Goal: Task Accomplishment & Management: Contribute content

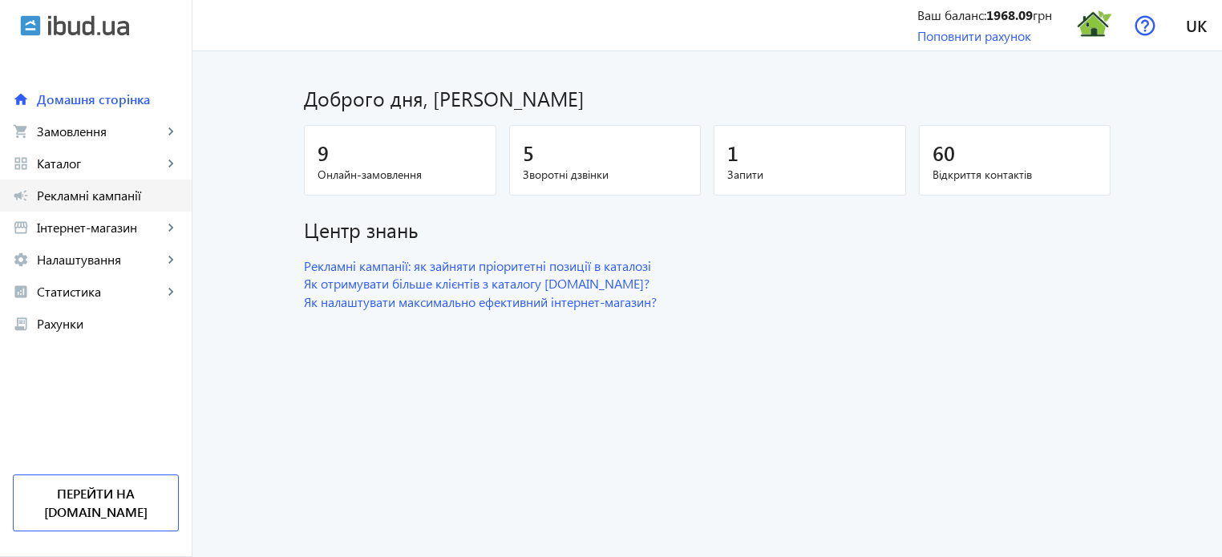
click at [69, 180] on link "campaign Рекламні кампанії" at bounding box center [96, 196] width 192 height 32
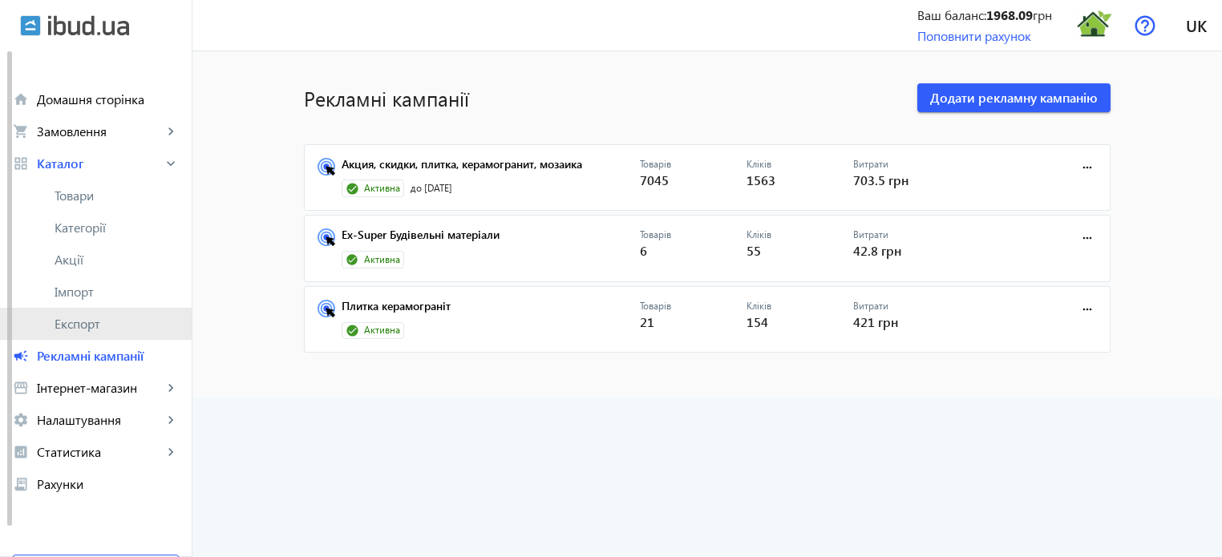
click at [71, 330] on span "Експорт" at bounding box center [117, 324] width 124 height 16
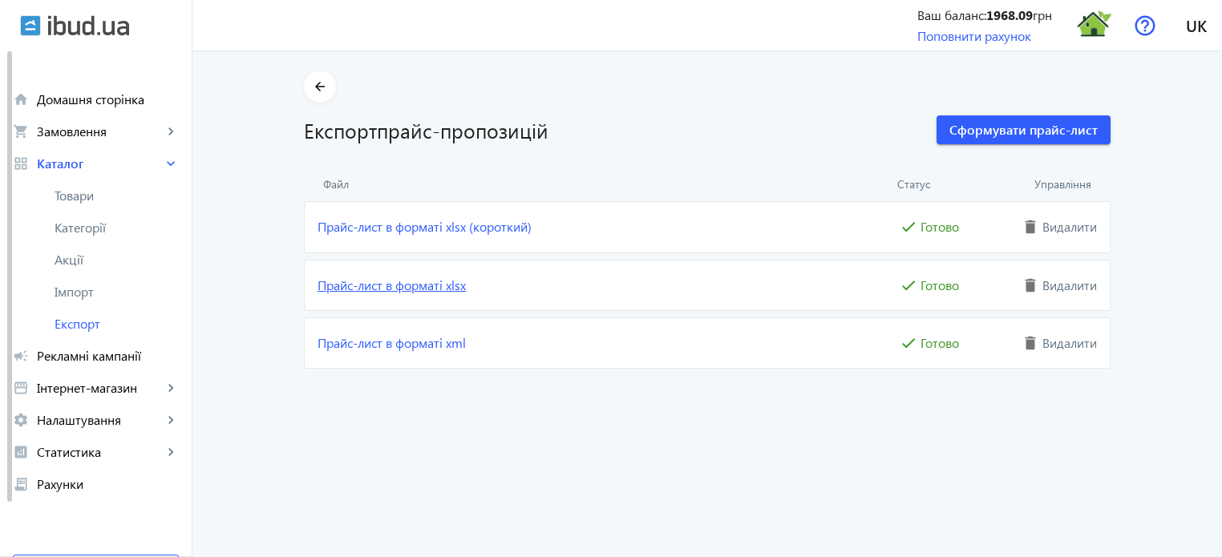
click at [430, 285] on link "Прайс-лист в форматі xlsx" at bounding box center [607, 286] width 579 height 18
click at [87, 102] on span "Домашня сторінка" at bounding box center [108, 99] width 142 height 16
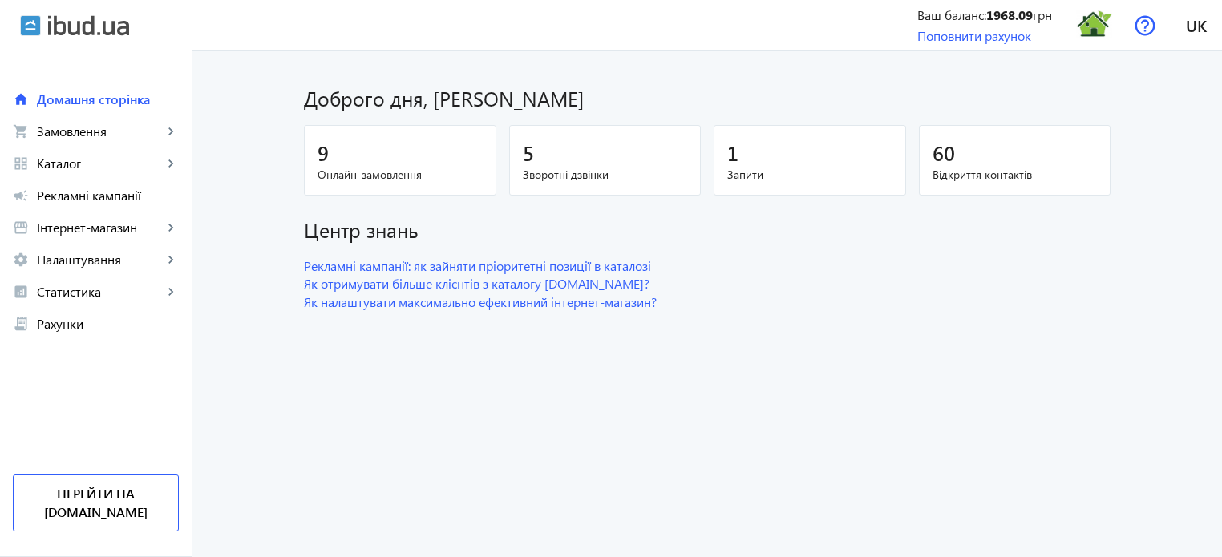
click at [76, 31] on img at bounding box center [88, 25] width 81 height 21
click at [90, 98] on span "Домашня сторінка" at bounding box center [108, 99] width 142 height 16
click at [94, 135] on span "Замовлення" at bounding box center [100, 132] width 126 height 16
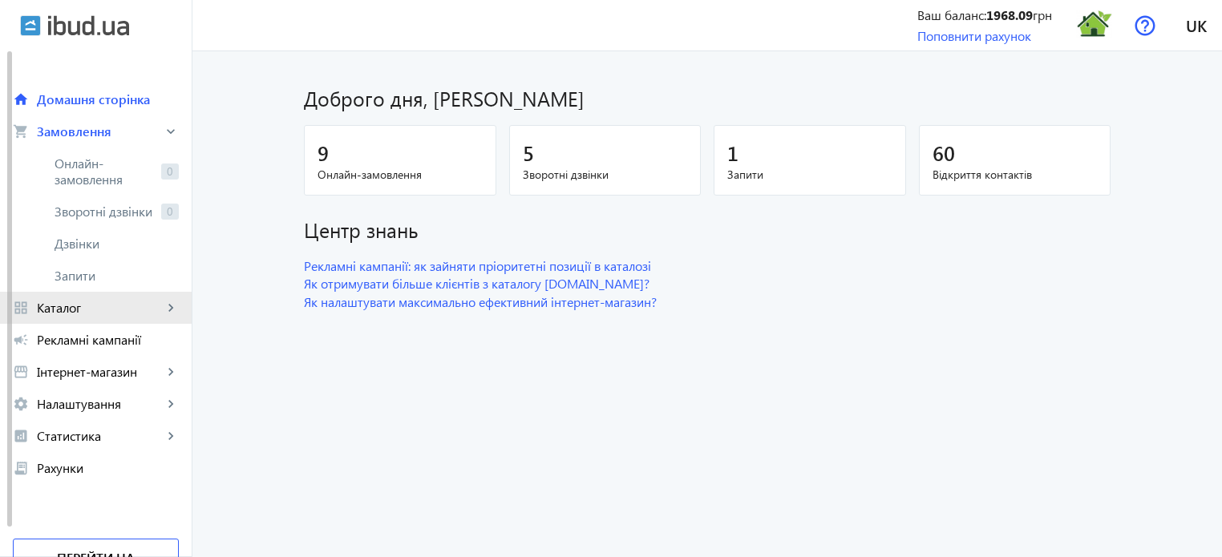
click at [84, 313] on span "Каталог" at bounding box center [100, 308] width 126 height 16
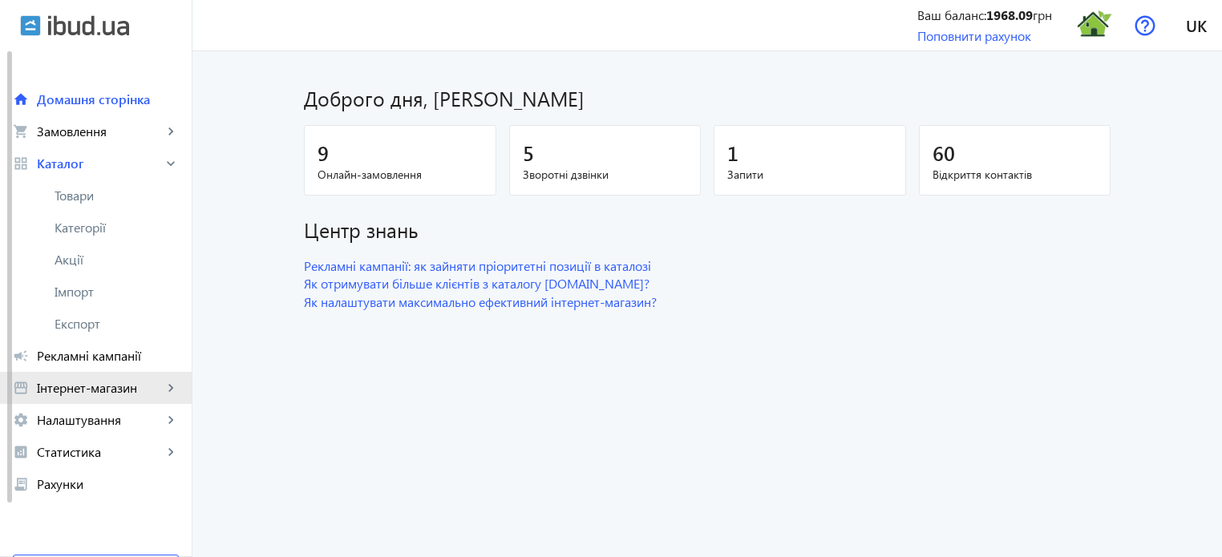
click at [122, 390] on span "Інтернет-магазин" at bounding box center [100, 388] width 126 height 16
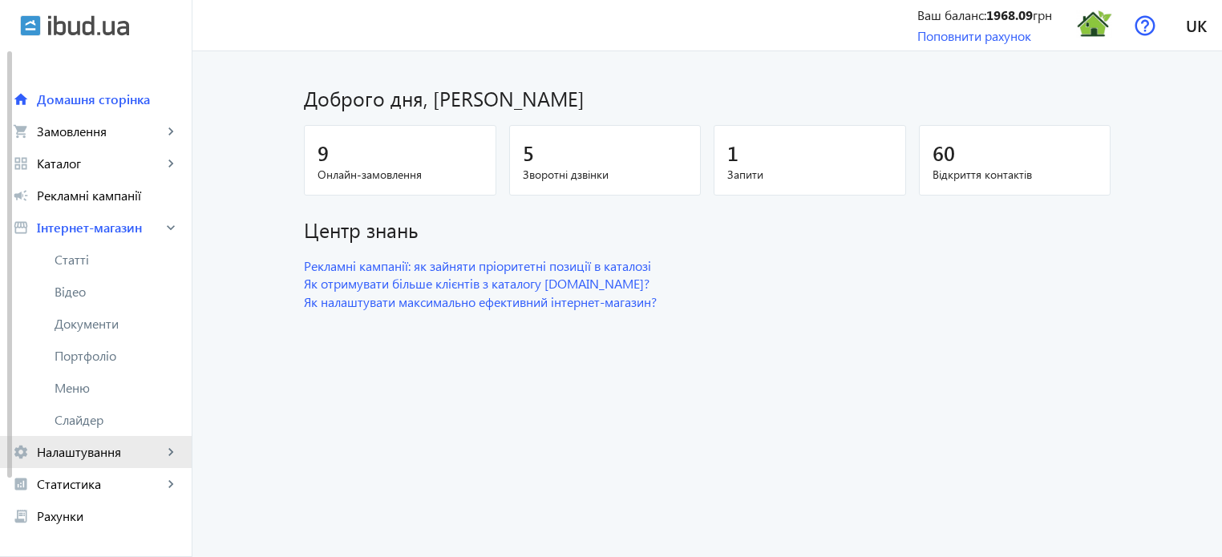
click at [93, 448] on span "Налаштування" at bounding box center [100, 452] width 126 height 16
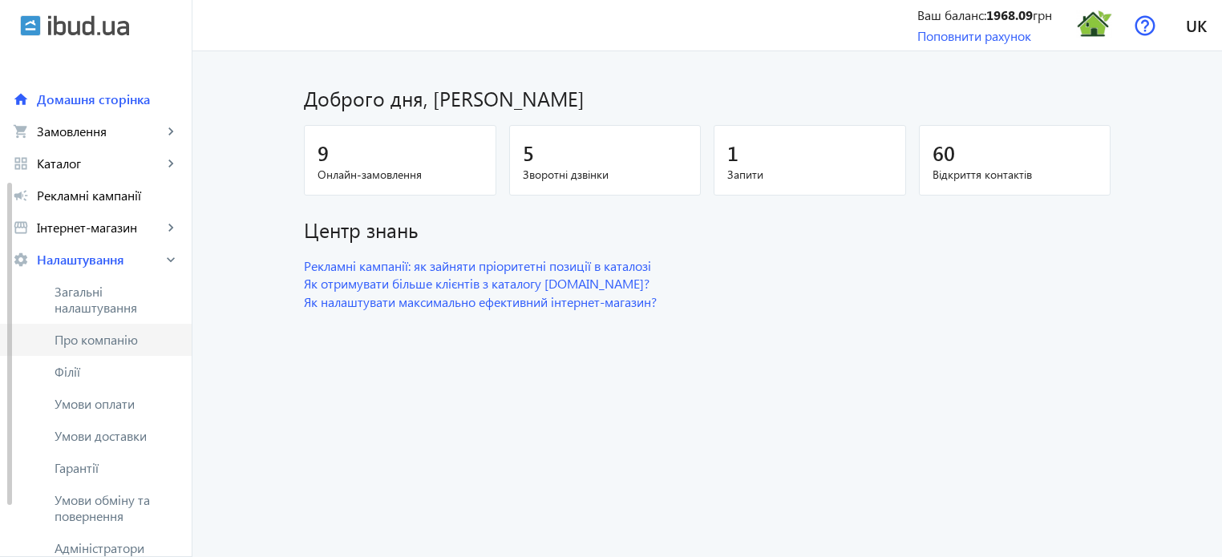
scroll to position [160, 0]
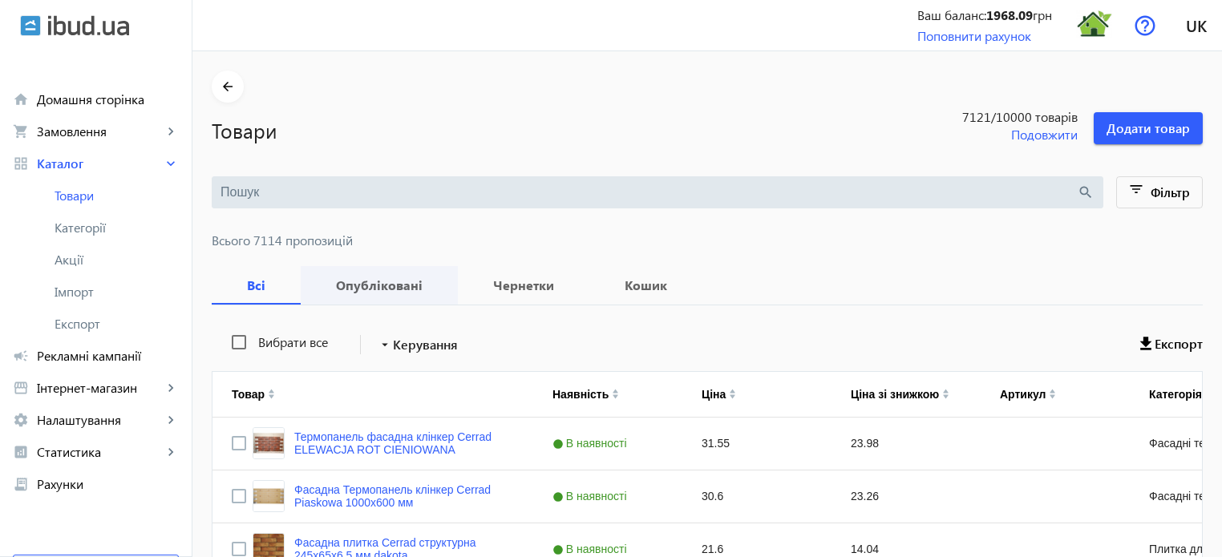
click at [363, 288] on b "Опубліковані" at bounding box center [379, 285] width 119 height 13
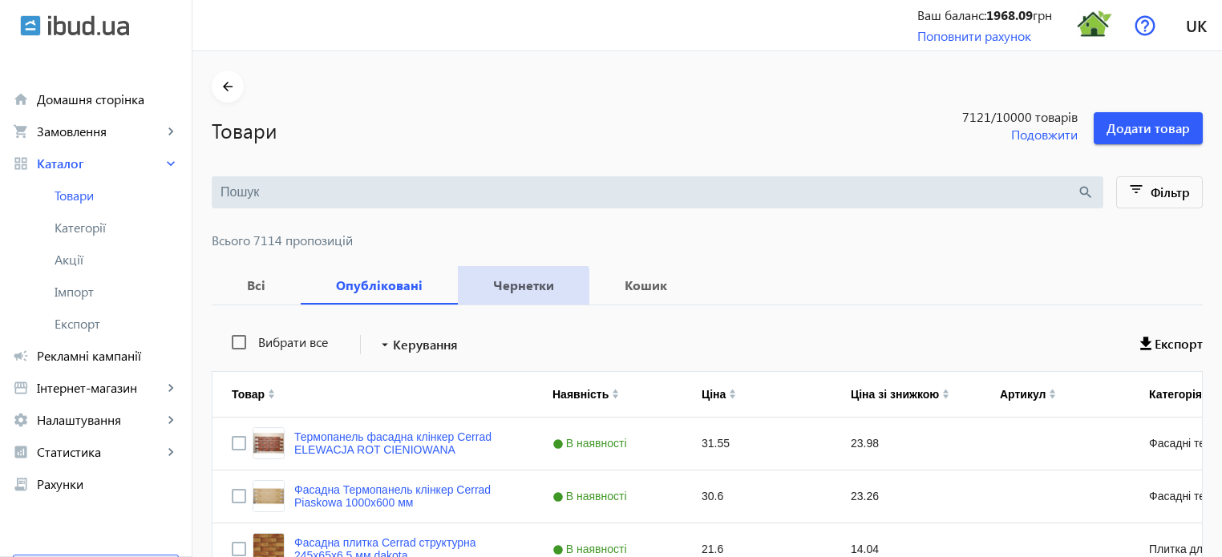
click at [490, 288] on b "Чернетки" at bounding box center [523, 285] width 93 height 13
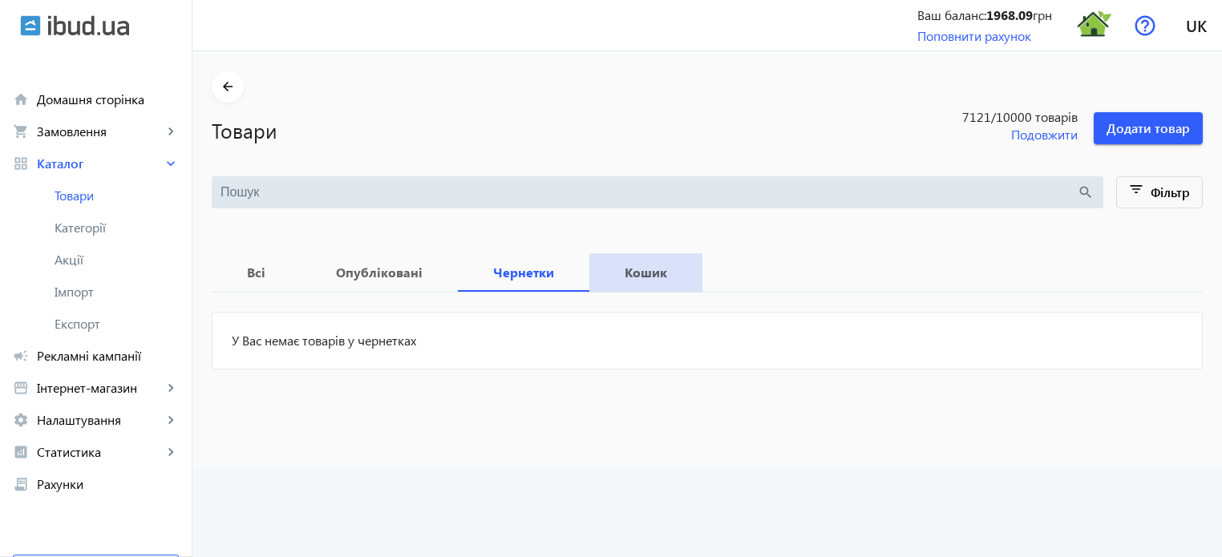
click at [610, 278] on b "Кошик" at bounding box center [646, 272] width 75 height 13
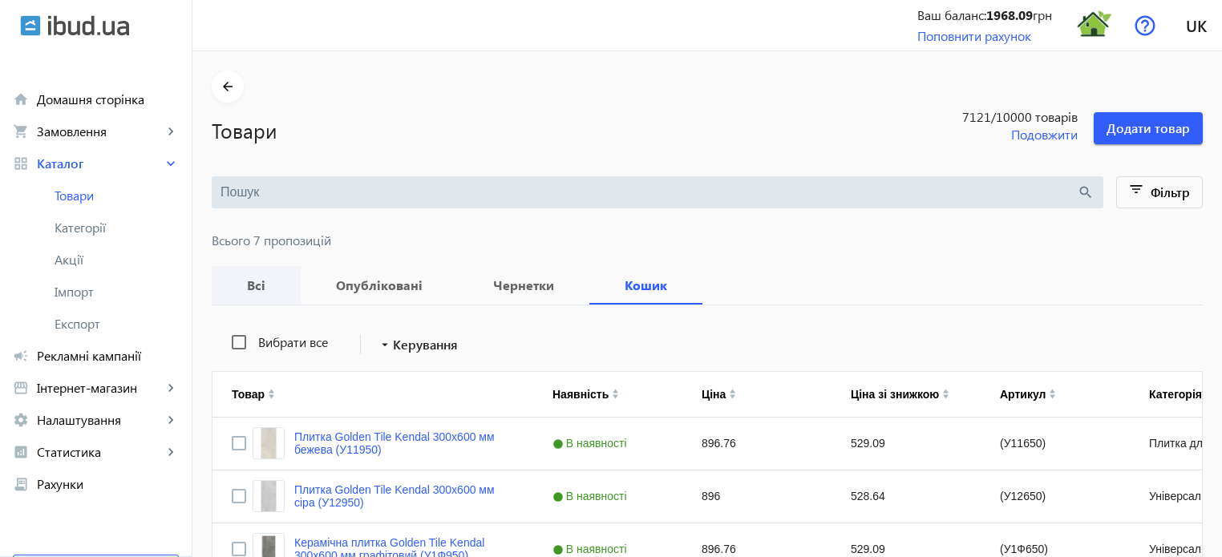
click at [247, 286] on b "Всі" at bounding box center [256, 285] width 51 height 13
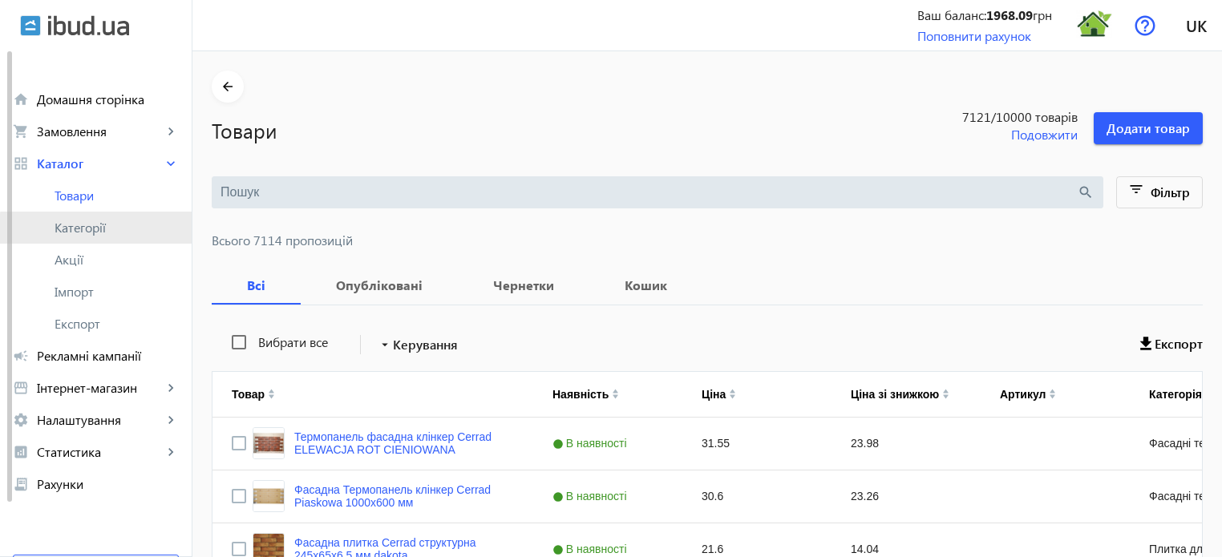
click at [109, 237] on link "Категорії" at bounding box center [96, 228] width 192 height 32
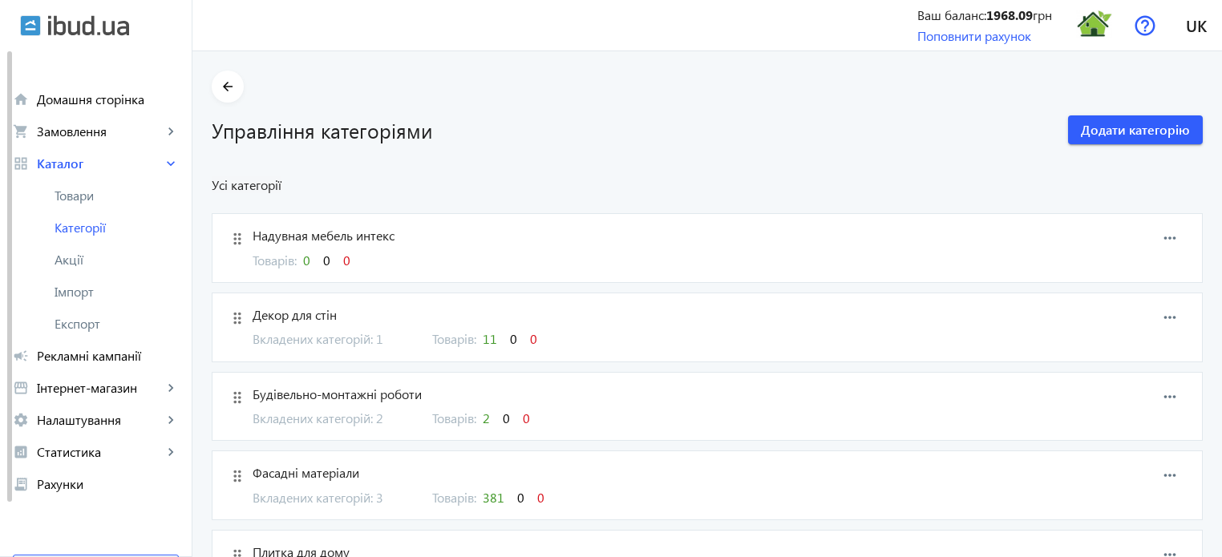
scroll to position [80, 0]
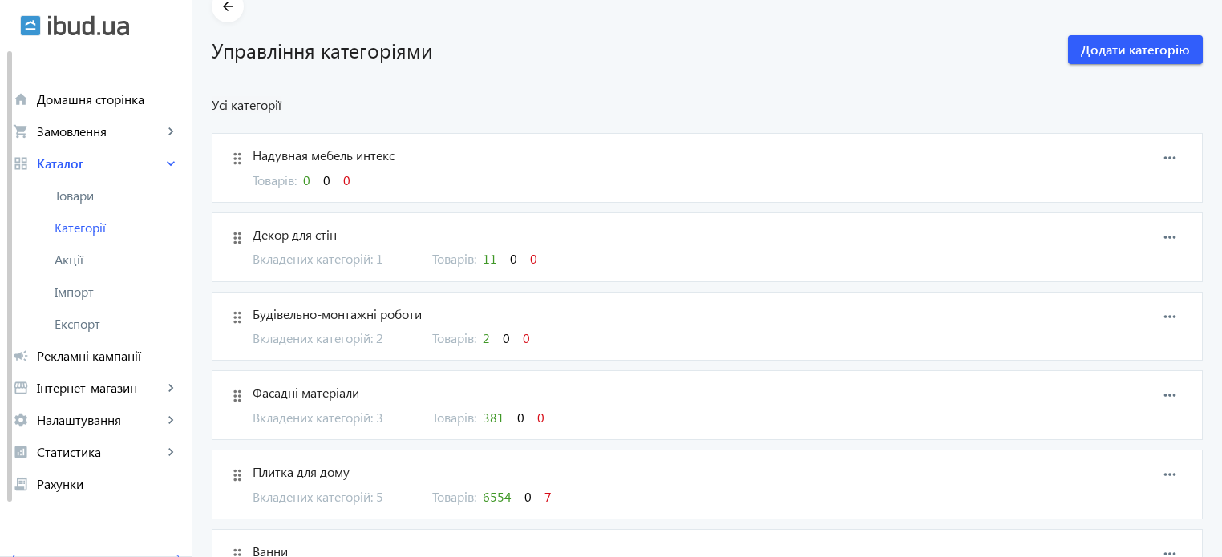
click at [337, 314] on span "Будівельно-монтажні роботи" at bounding box center [637, 315] width 768 height 18
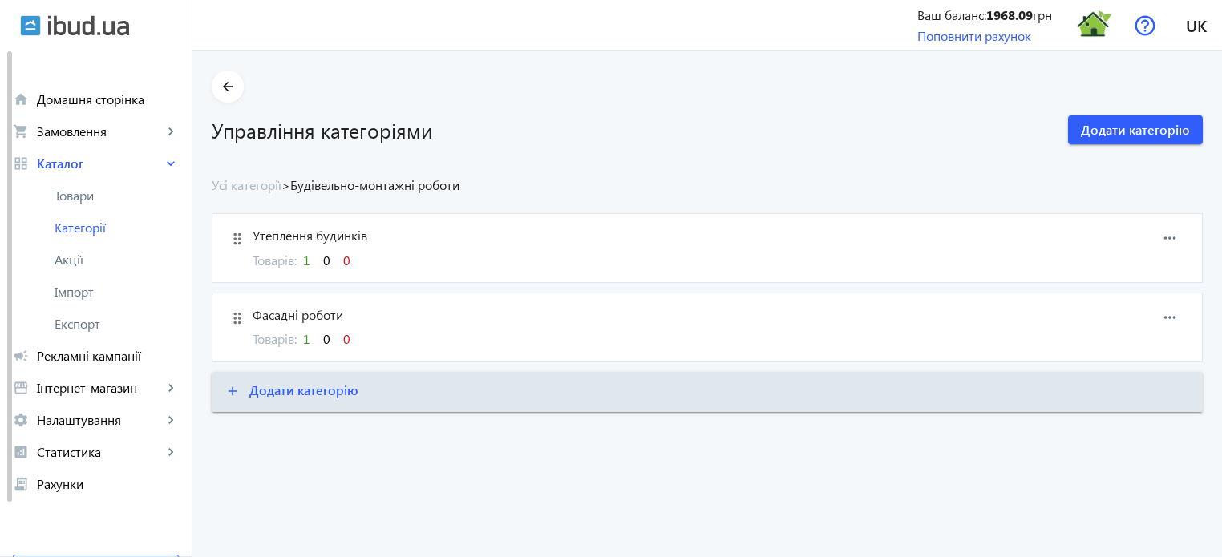
click at [303, 265] on span "1" at bounding box center [306, 260] width 7 height 17
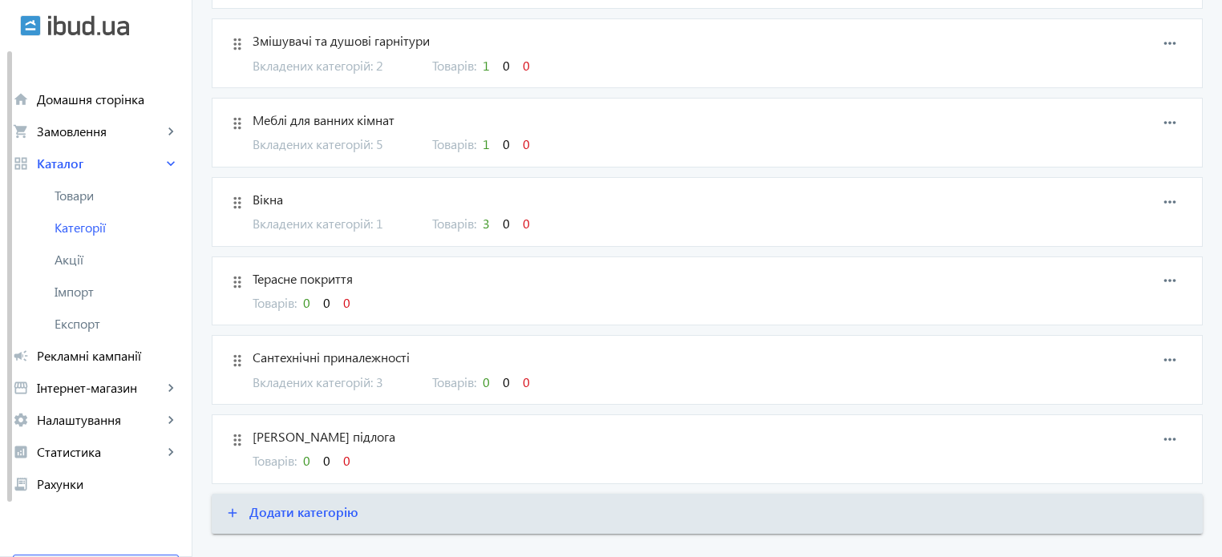
scroll to position [934, 0]
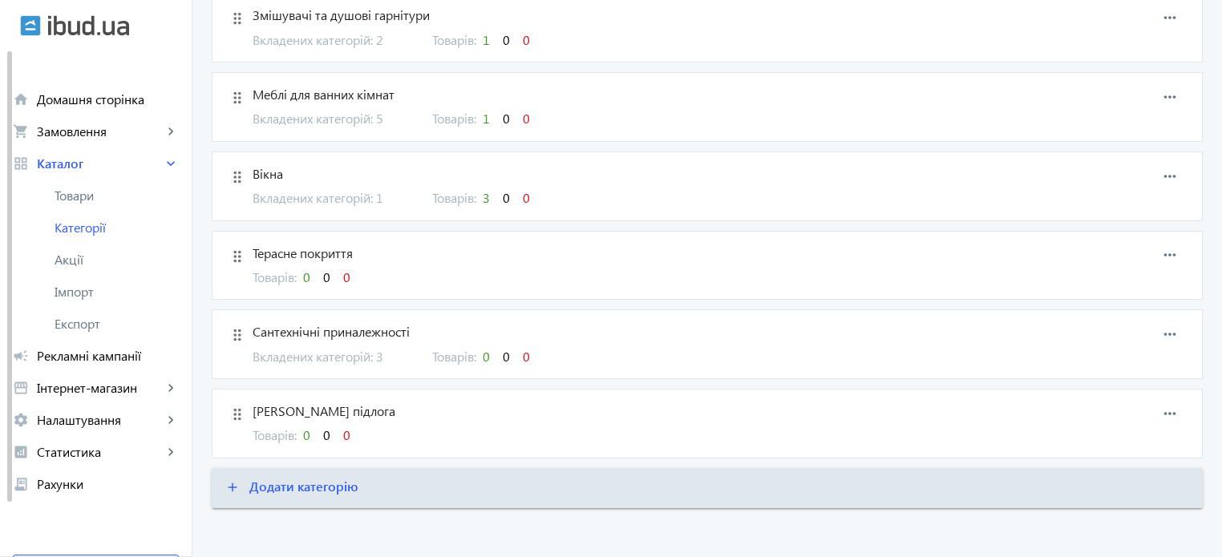
click at [302, 407] on span "Вінілова підлога" at bounding box center [637, 412] width 768 height 18
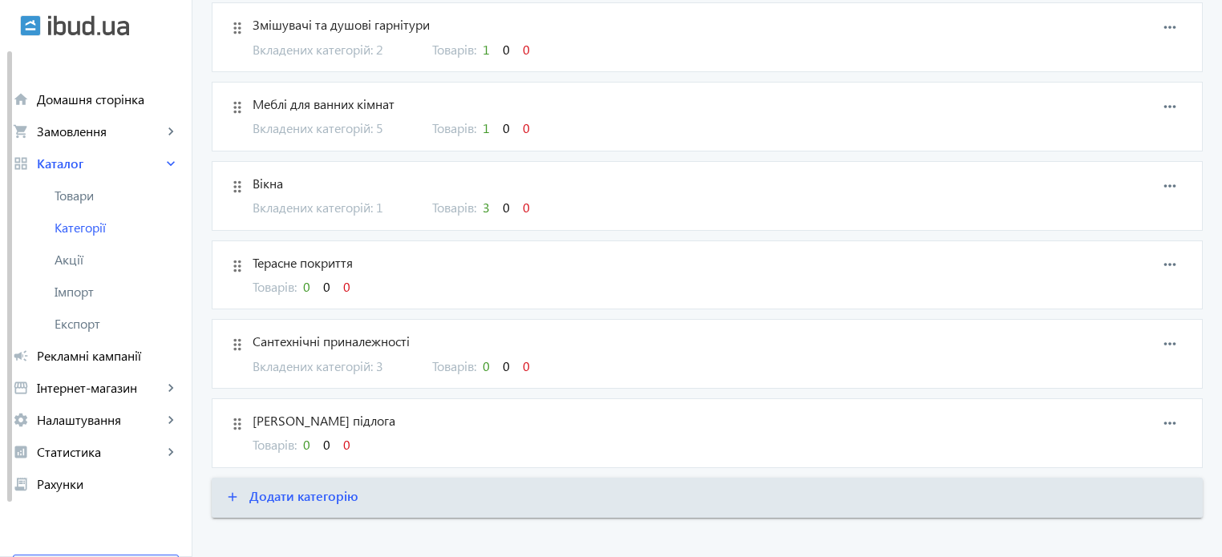
scroll to position [934, 0]
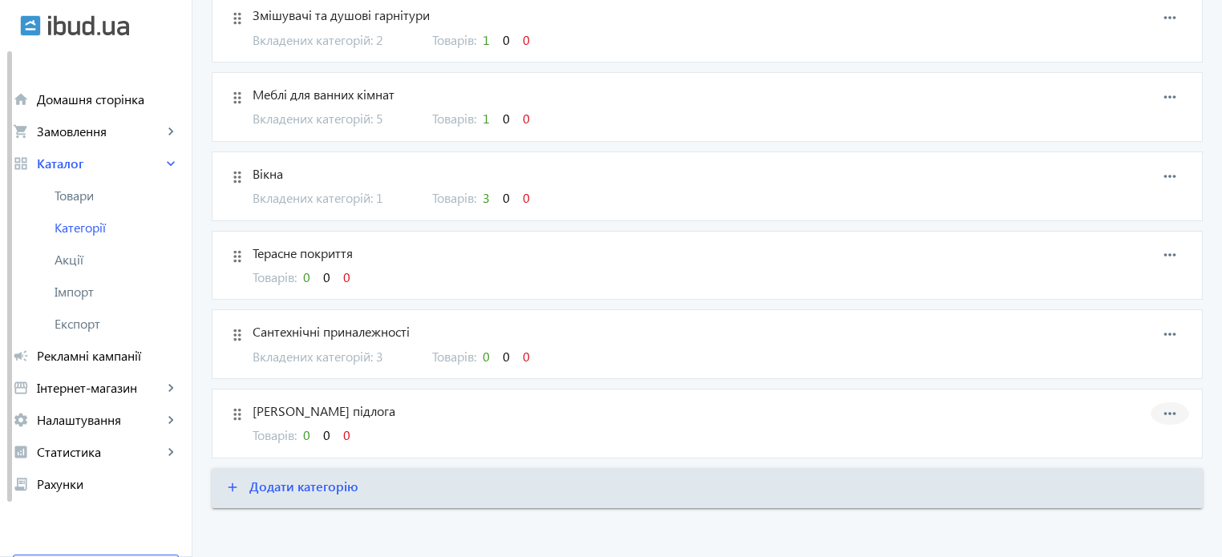
click at [1173, 411] on mat-icon "more_horiz" at bounding box center [1170, 414] width 24 height 24
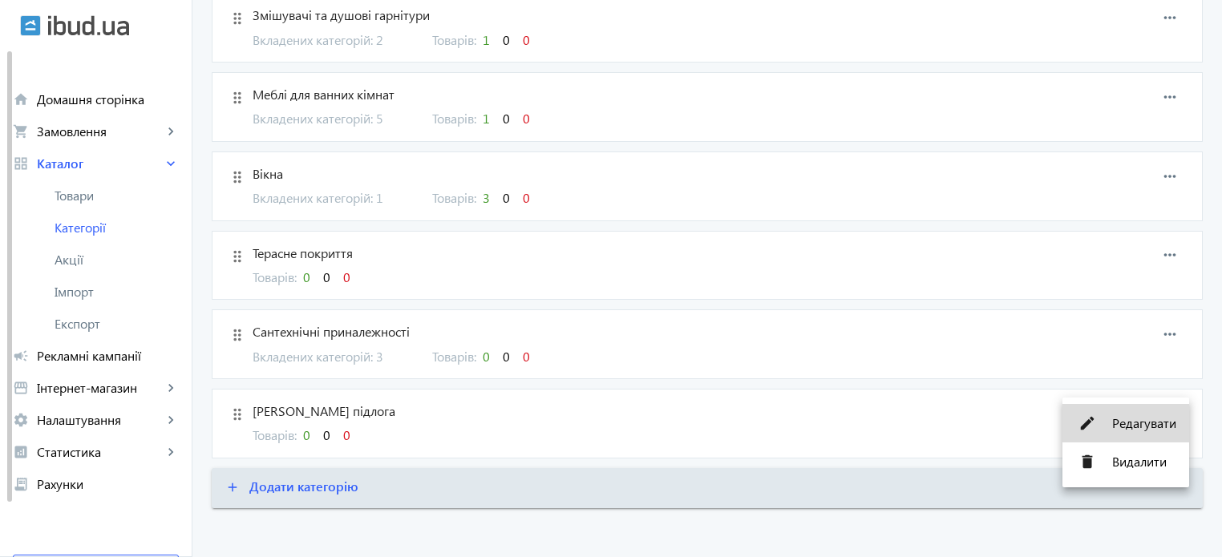
click at [1122, 429] on span "Редагувати" at bounding box center [1144, 423] width 64 height 13
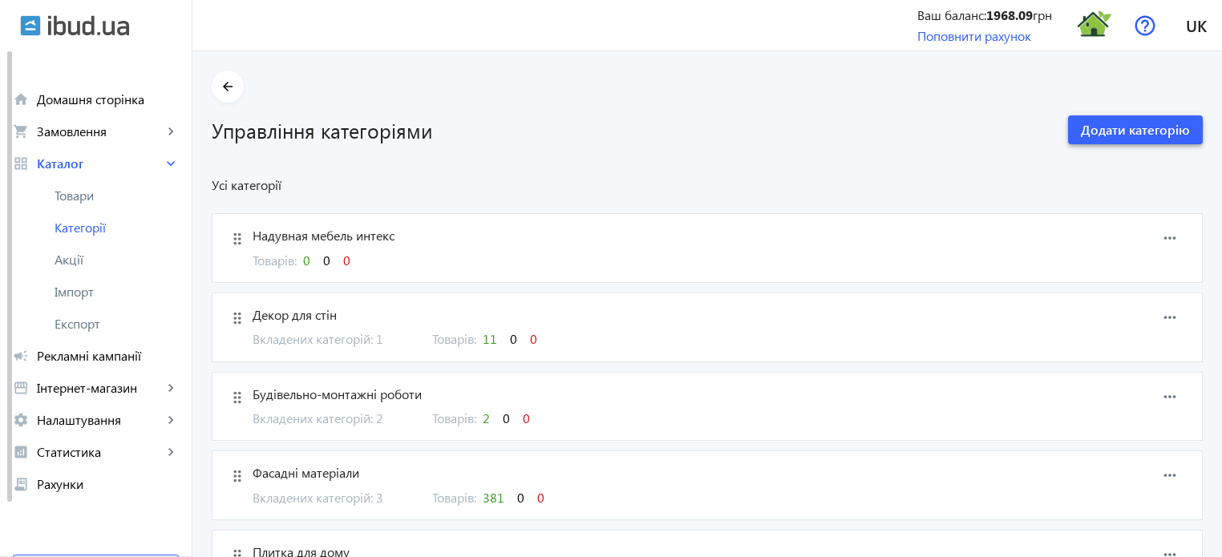
click at [1112, 132] on span "Додати категорію" at bounding box center [1135, 130] width 109 height 18
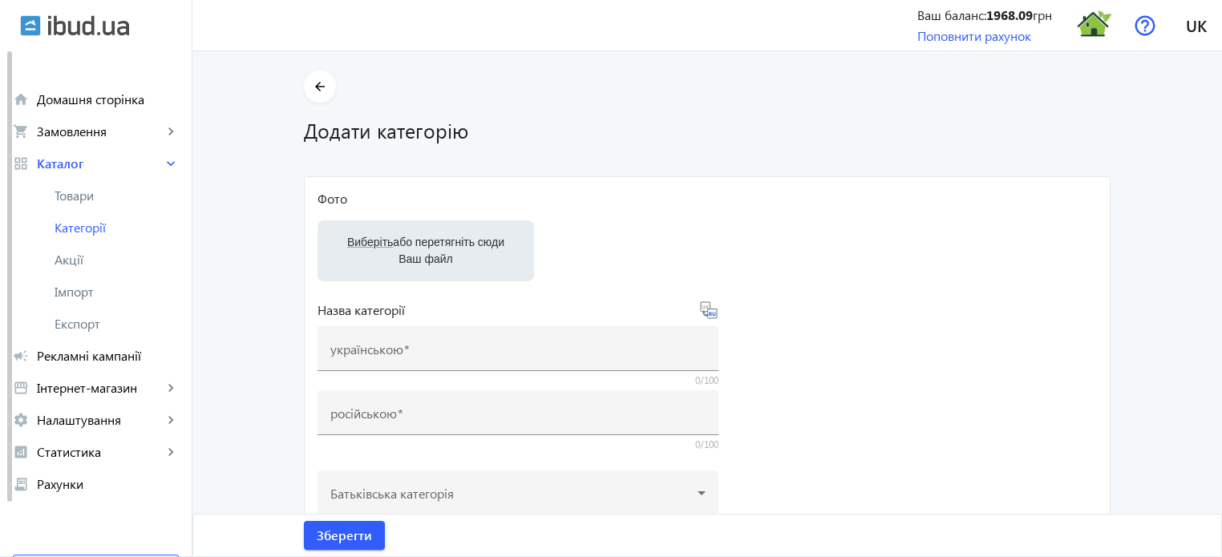
drag, startPoint x: 363, startPoint y: 294, endPoint x: 420, endPoint y: 312, distance: 59.6
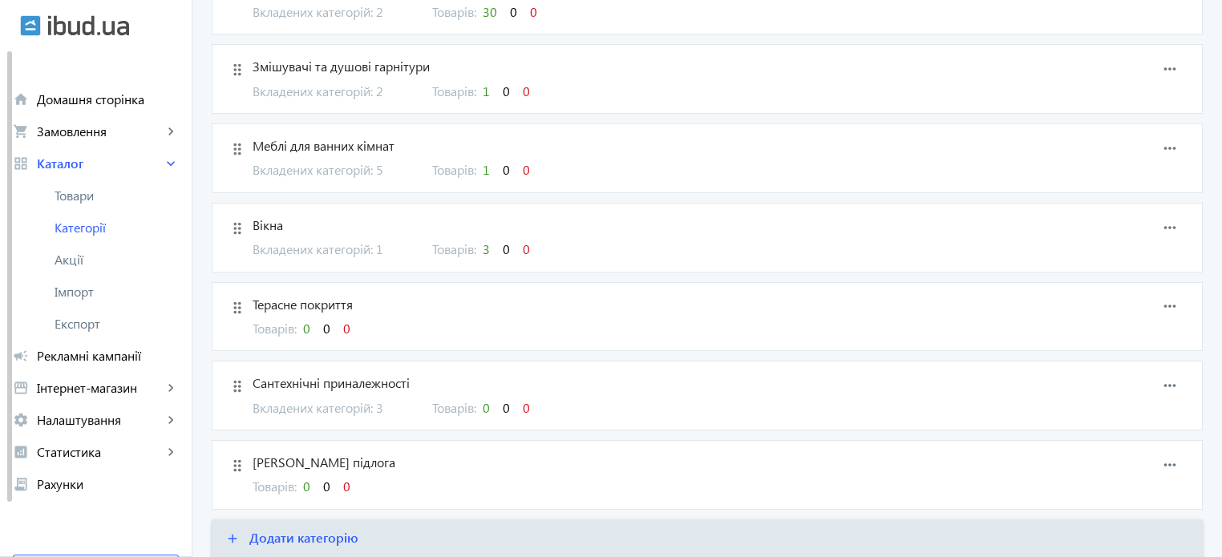
scroll to position [934, 0]
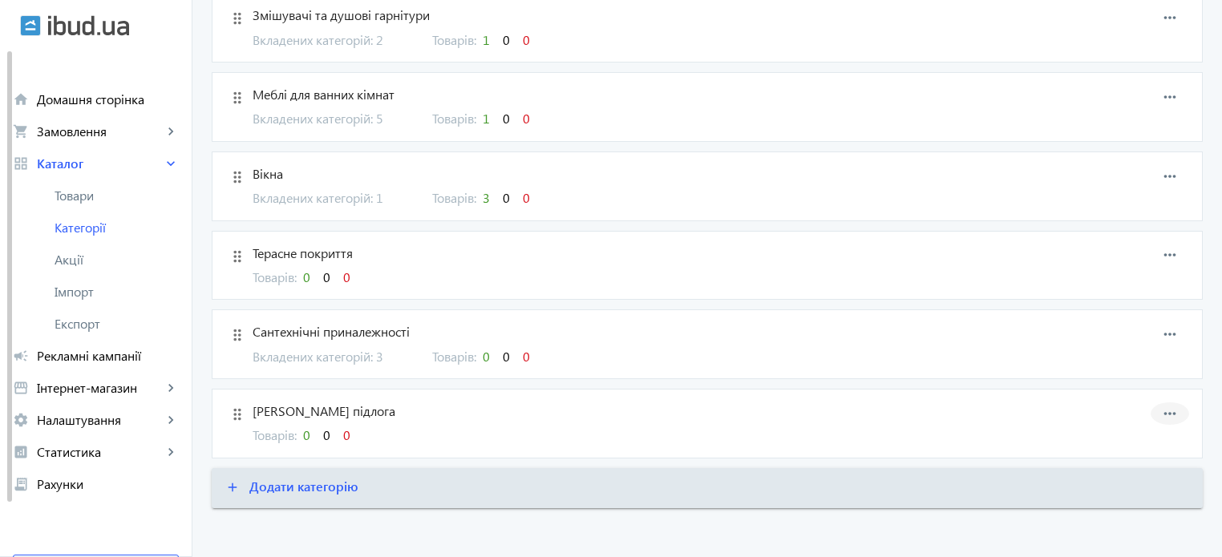
click at [1167, 407] on mat-icon "more_horiz" at bounding box center [1170, 414] width 24 height 24
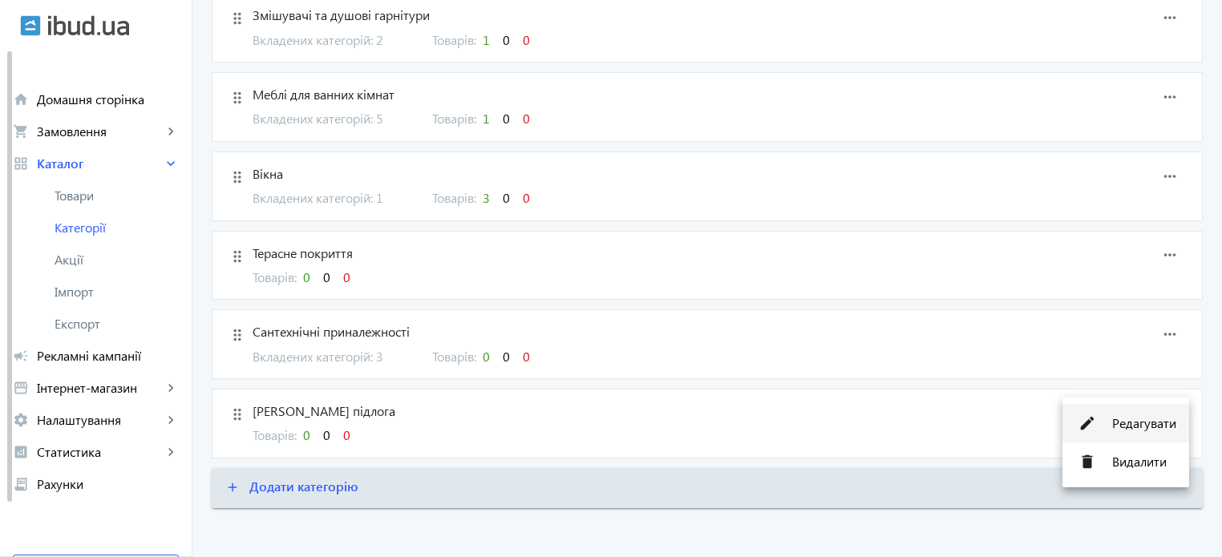
click at [1116, 427] on span "Редагувати" at bounding box center [1144, 423] width 64 height 13
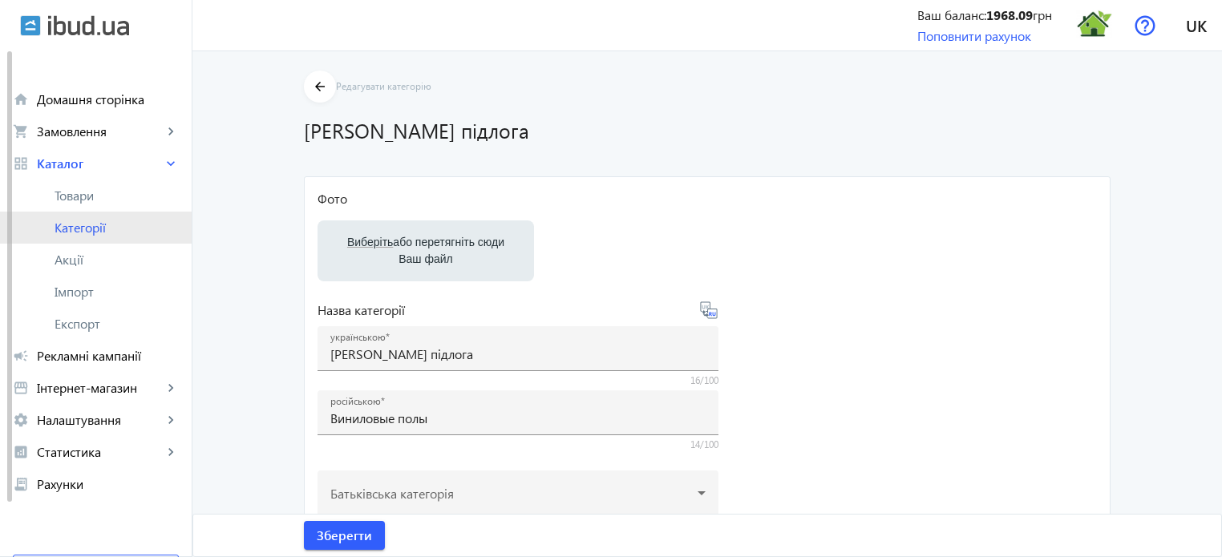
click at [67, 230] on span "Категорії" at bounding box center [117, 228] width 124 height 16
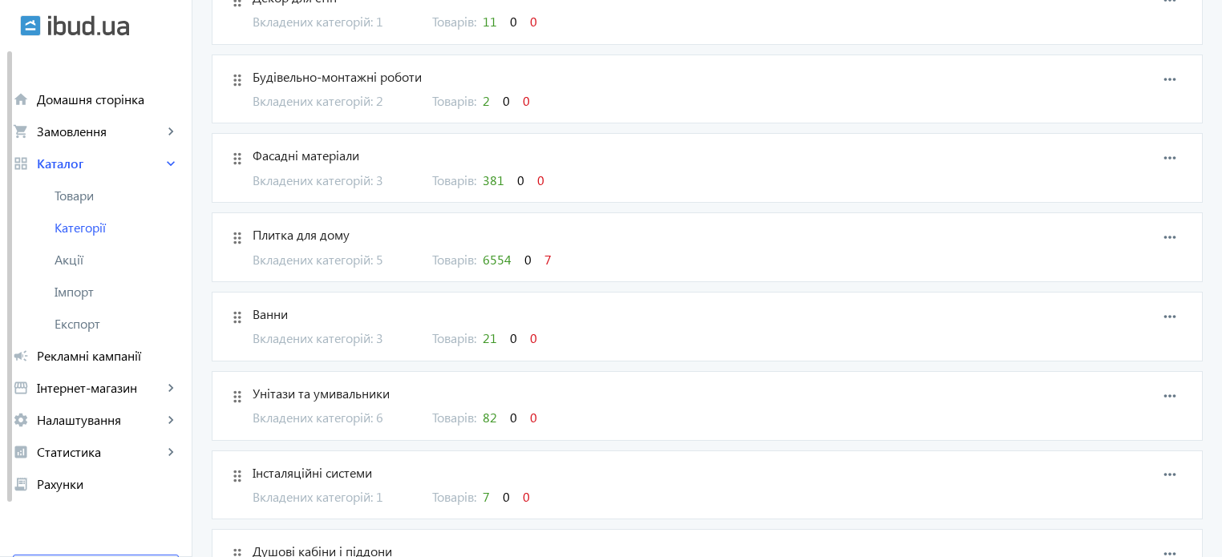
scroll to position [481, 0]
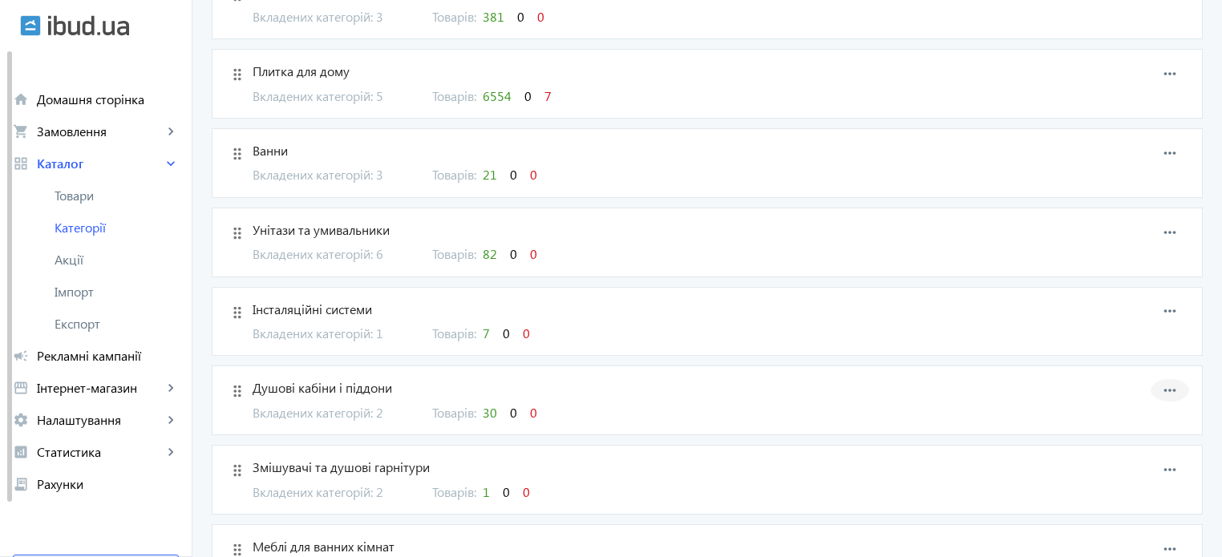
click at [1180, 383] on mat-icon "more_horiz" at bounding box center [1170, 391] width 24 height 24
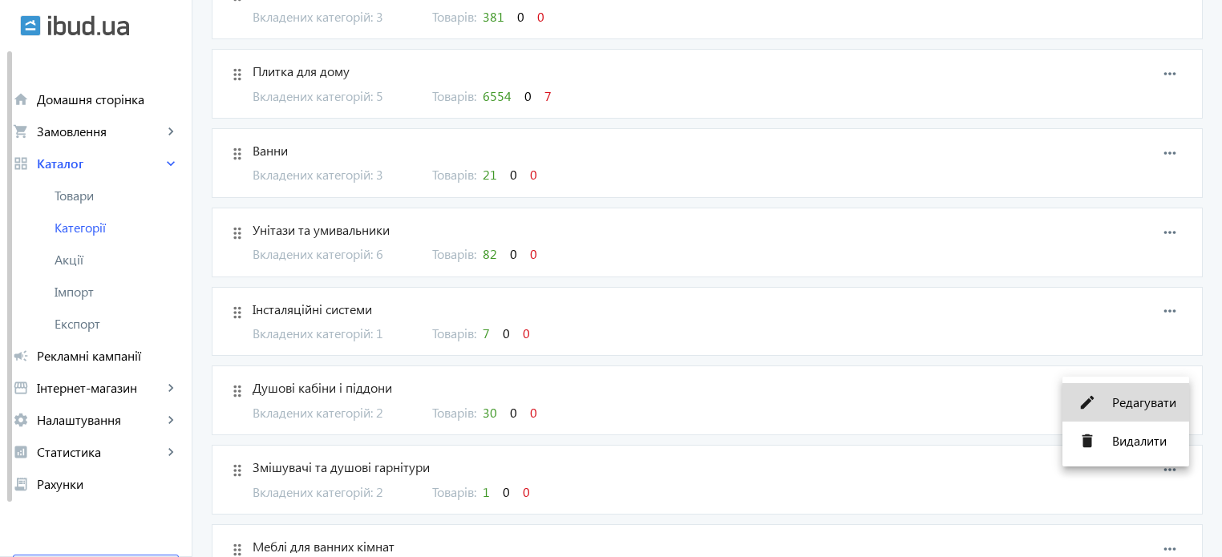
click at [1145, 403] on span "Редагувати" at bounding box center [1144, 402] width 64 height 13
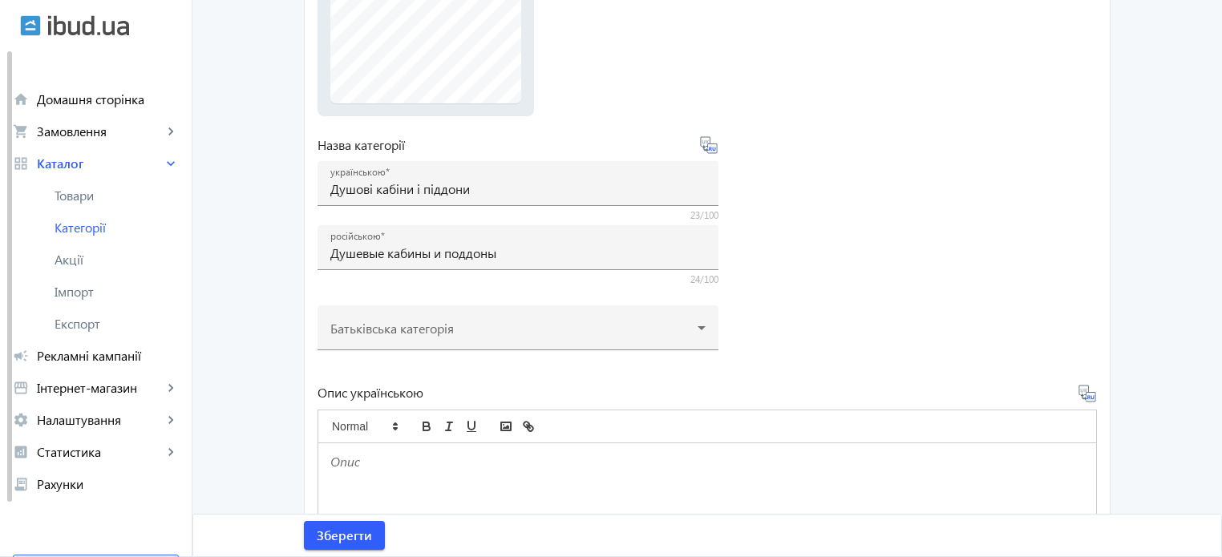
scroll to position [481, 0]
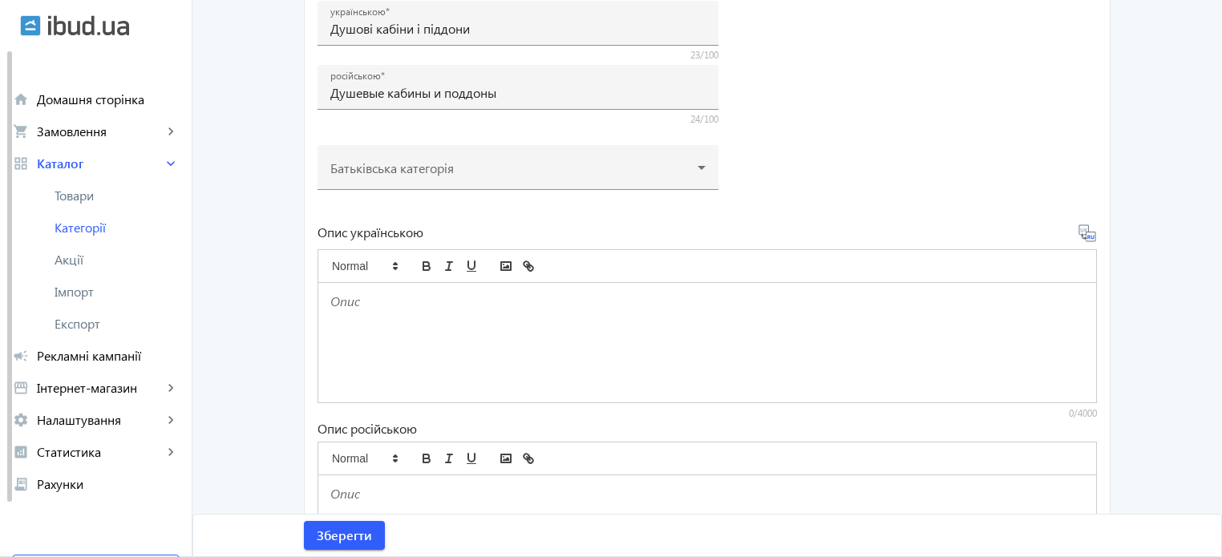
drag, startPoint x: 1072, startPoint y: 316, endPoint x: 1081, endPoint y: 318, distance: 9.8
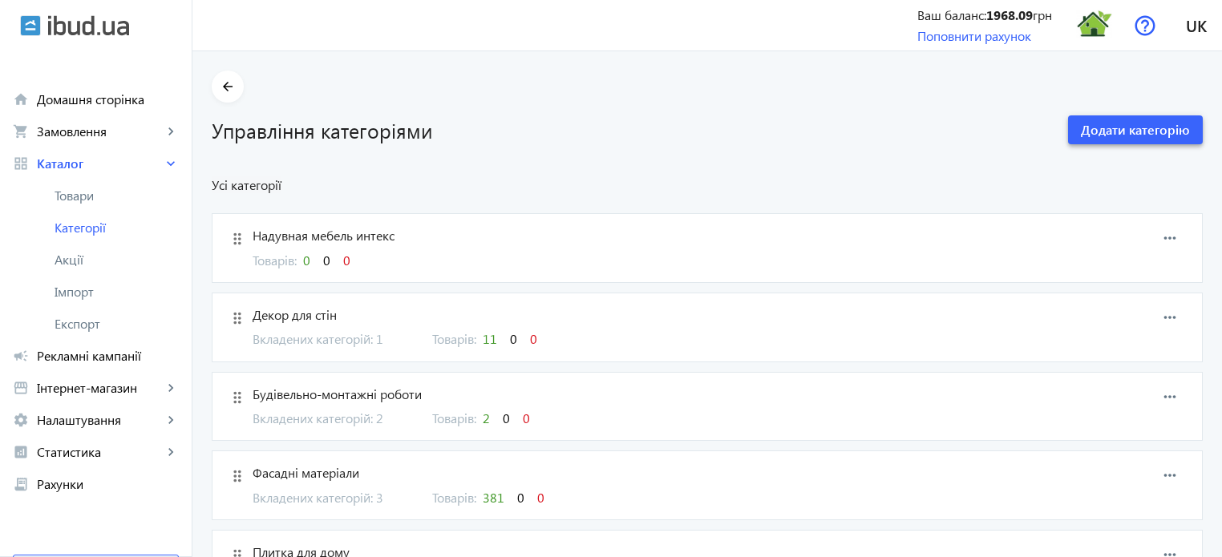
click at [1159, 124] on span "Додати категорію" at bounding box center [1135, 130] width 109 height 18
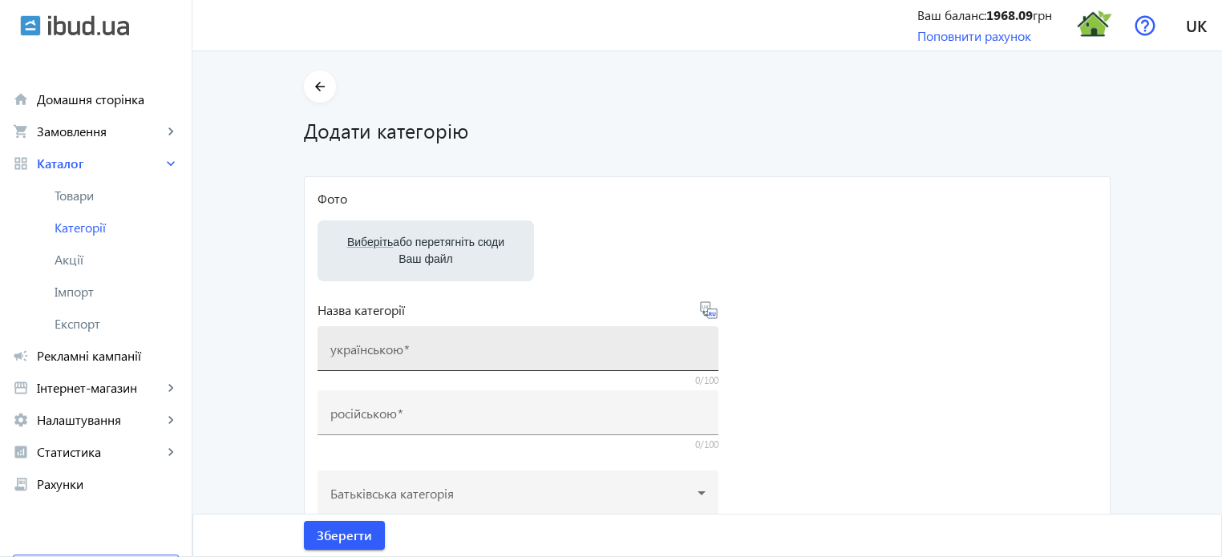
click at [392, 346] on mat-label "українською" at bounding box center [366, 349] width 73 height 17
click at [392, 346] on input "українською" at bounding box center [517, 354] width 375 height 17
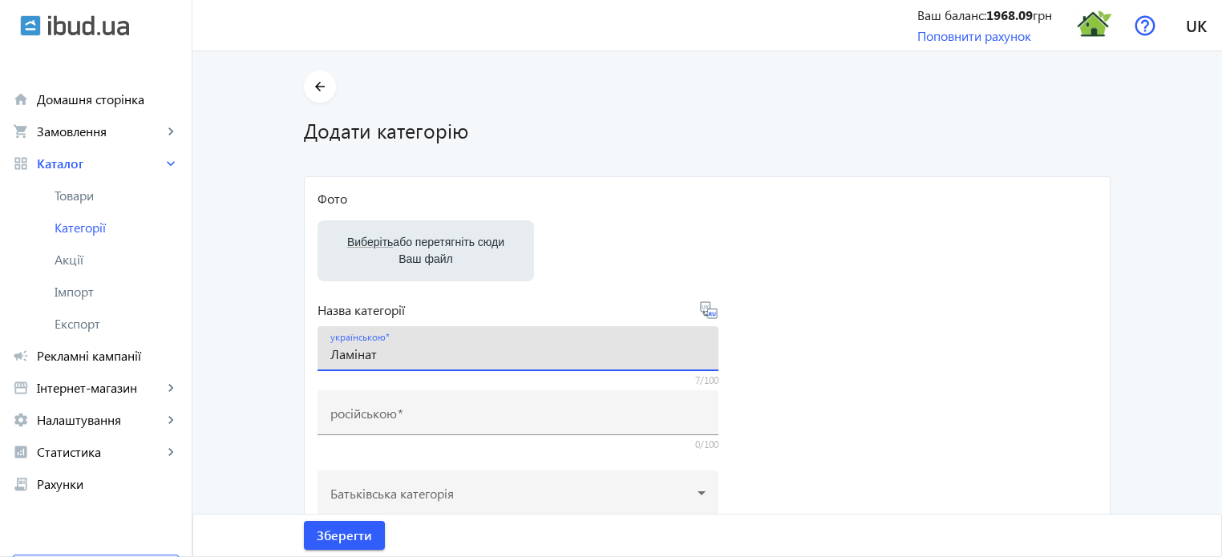
type input "Ламінат"
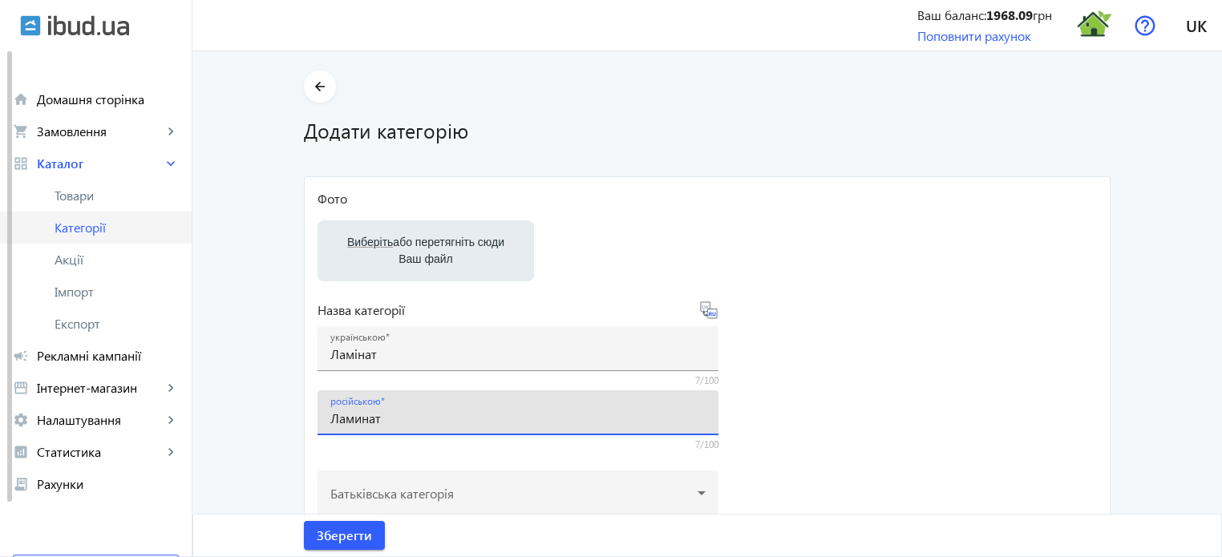
type input "Ламинат"
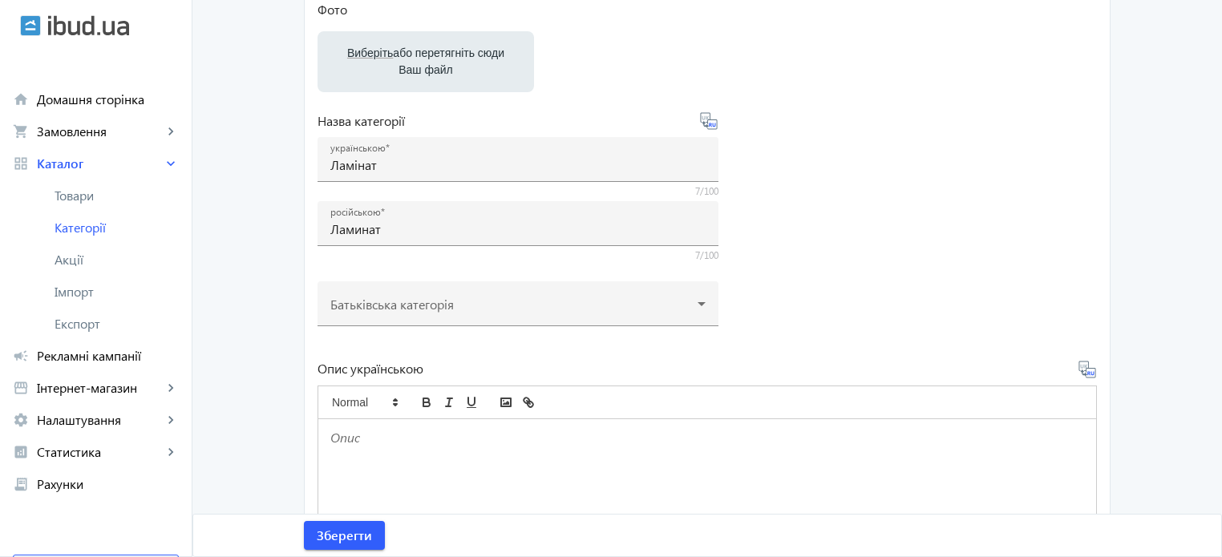
scroll to position [456, 0]
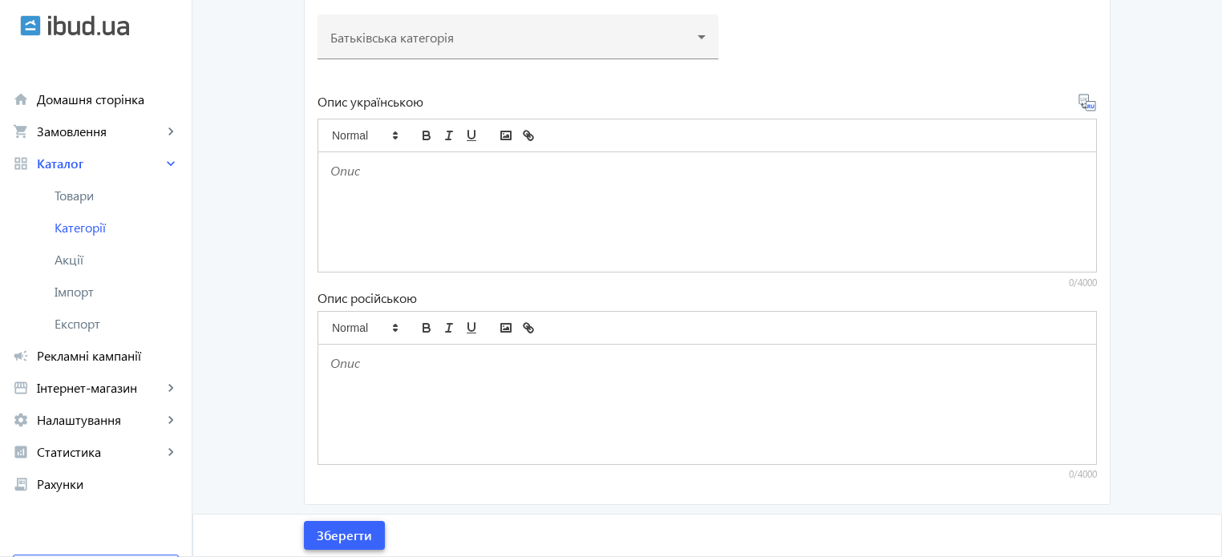
click at [346, 533] on span "Зберегти" at bounding box center [344, 536] width 55 height 18
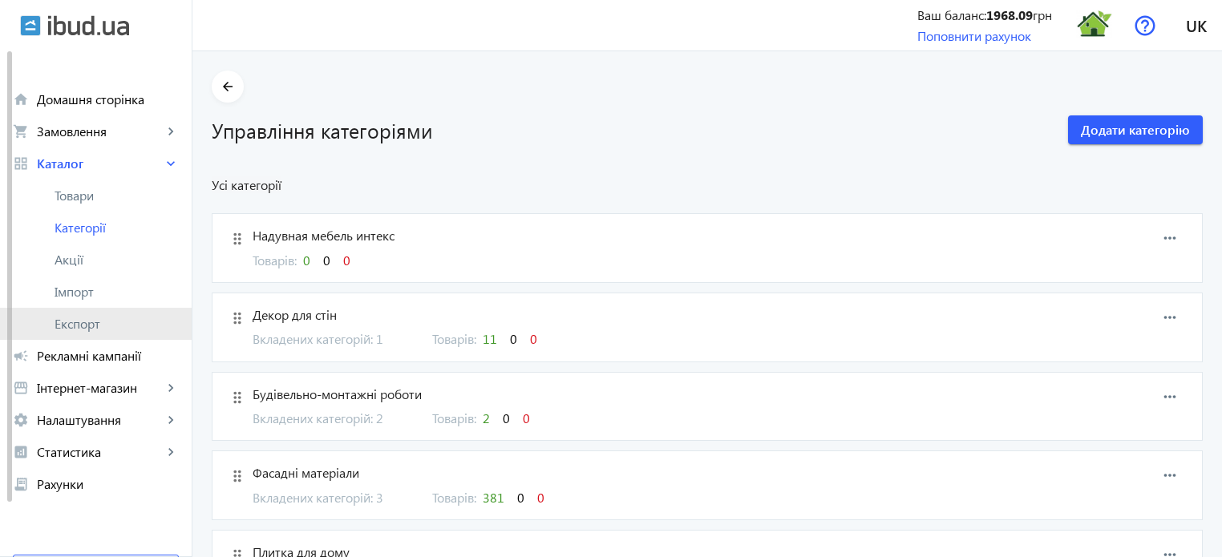
click at [77, 322] on span "Експорт" at bounding box center [117, 324] width 124 height 16
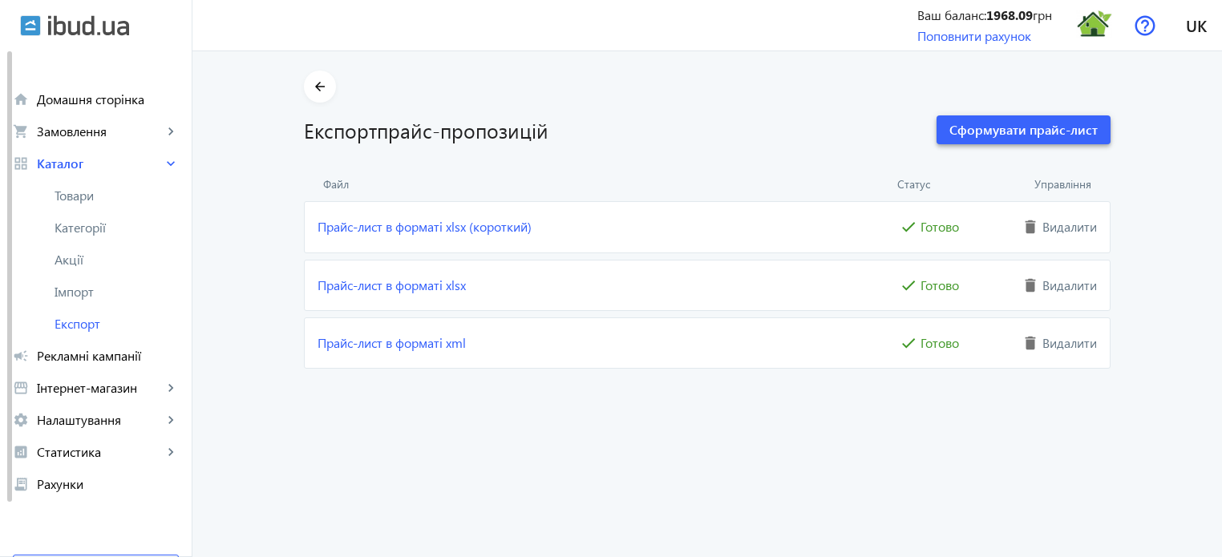
click at [988, 135] on span "Сформувати прайс-лист" at bounding box center [1024, 130] width 148 height 18
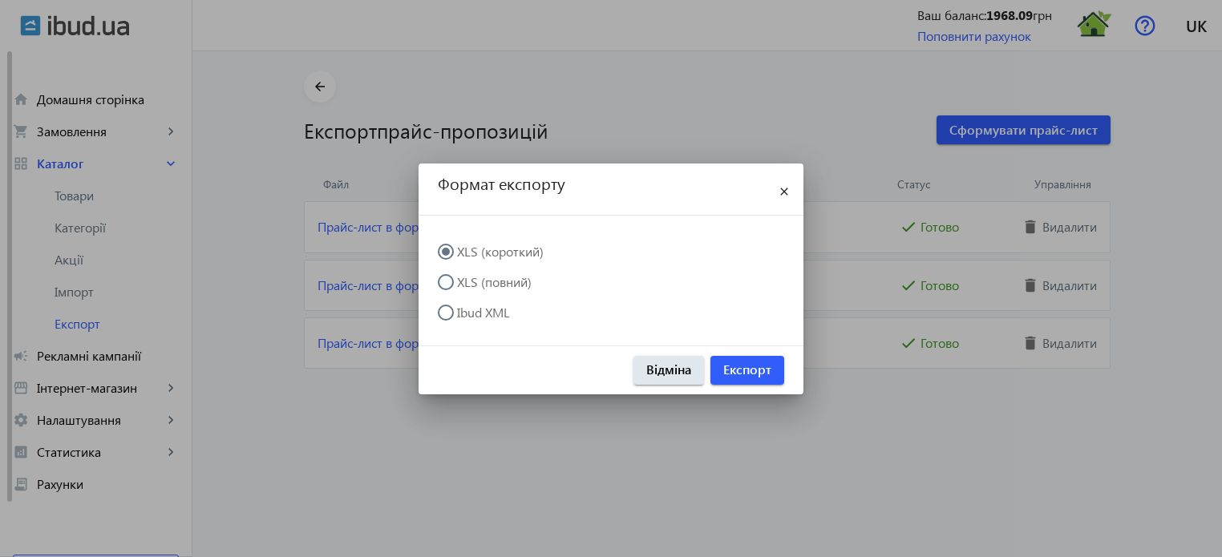
click at [476, 283] on label "XLS (повний)" at bounding box center [493, 282] width 78 height 13
click at [470, 283] on input "XLS (повний)" at bounding box center [454, 290] width 32 height 32
radio input "true"
click at [674, 469] on div at bounding box center [611, 278] width 1222 height 557
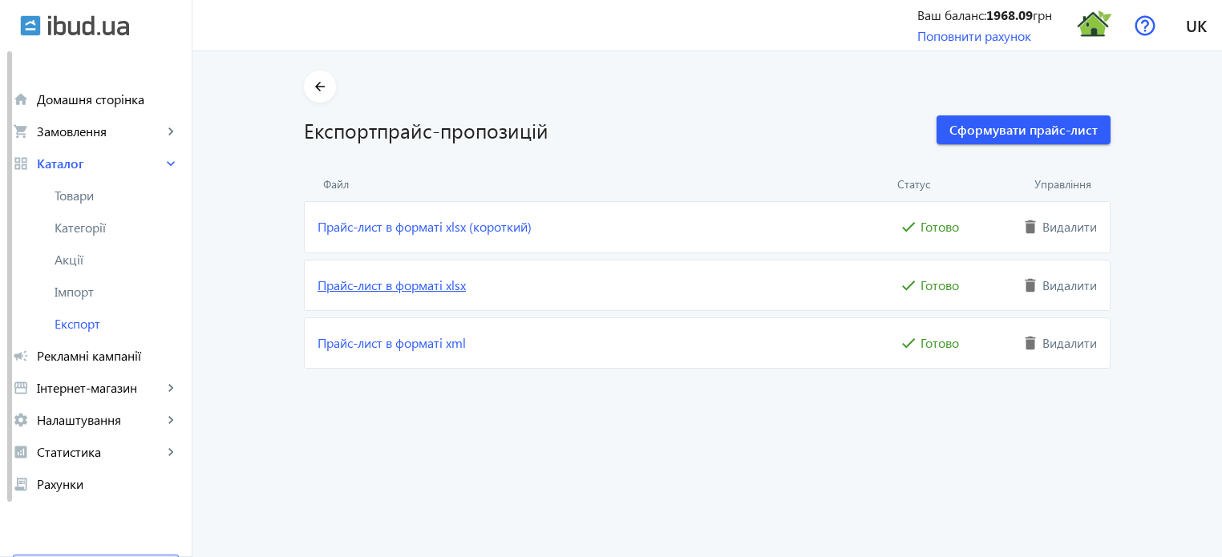
click at [436, 285] on link "Прайс-лист в форматі xlsx" at bounding box center [607, 286] width 579 height 18
click at [90, 239] on link "Категорії" at bounding box center [96, 228] width 192 height 32
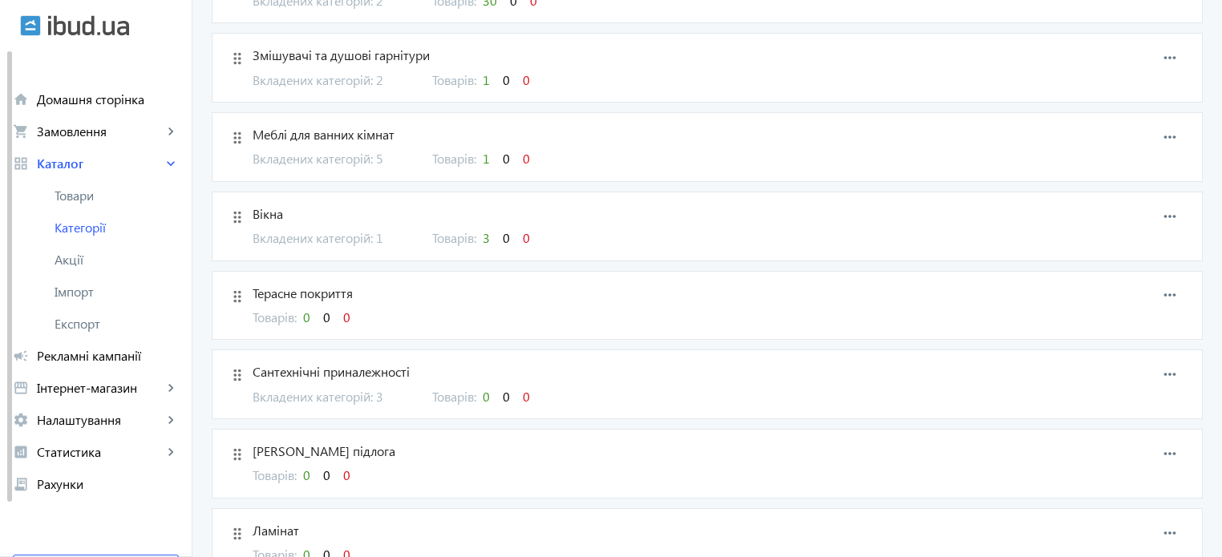
scroll to position [1013, 0]
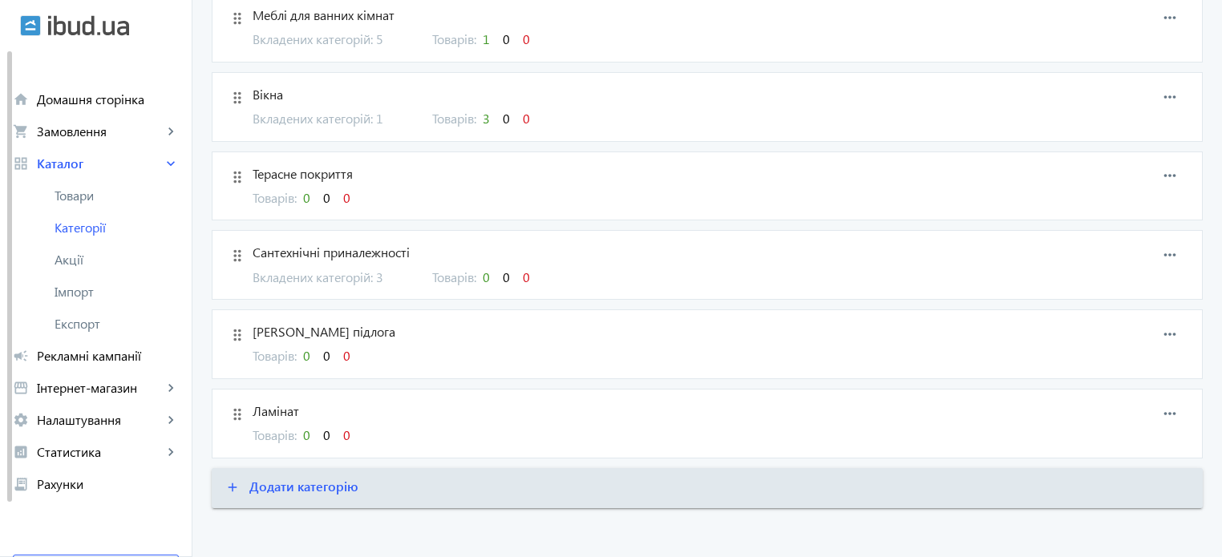
click at [278, 407] on span "Ламінат" at bounding box center [637, 412] width 768 height 18
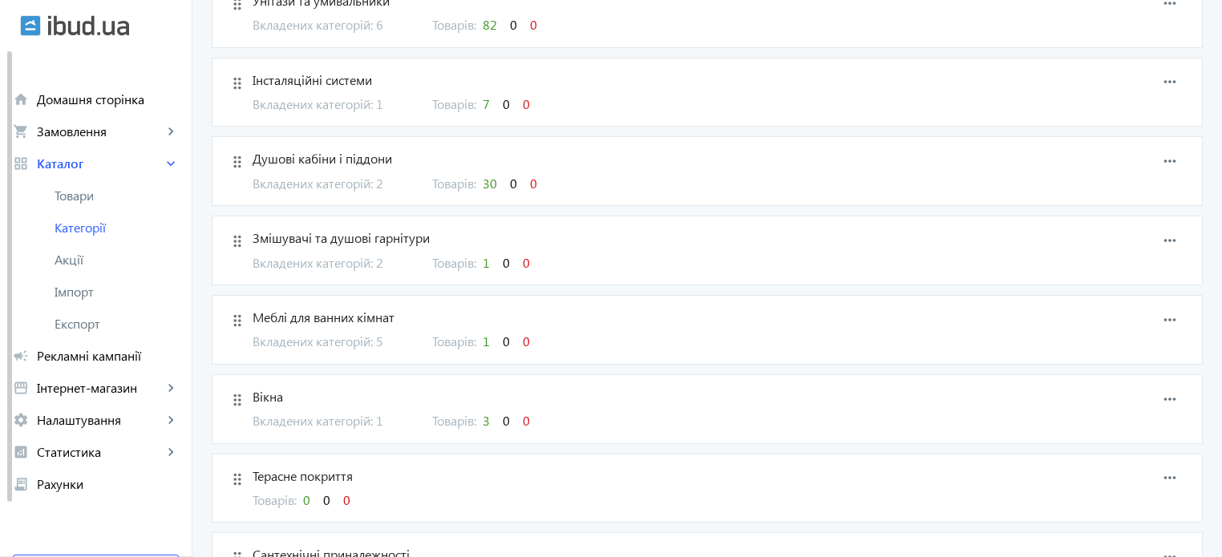
scroll to position [1013, 0]
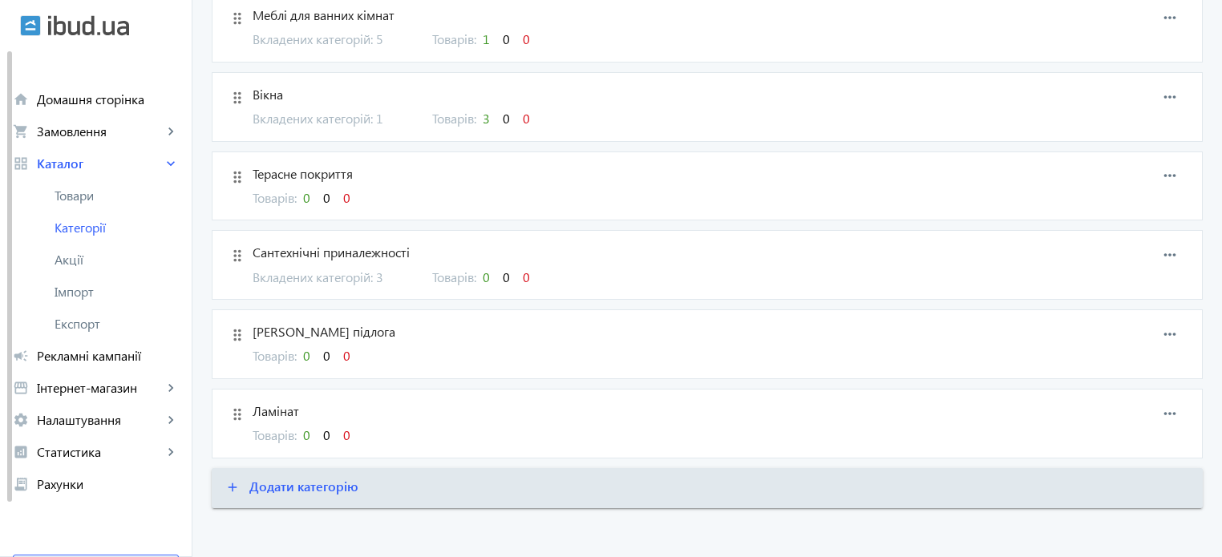
click at [316, 328] on span "Вінілова підлога" at bounding box center [637, 332] width 768 height 18
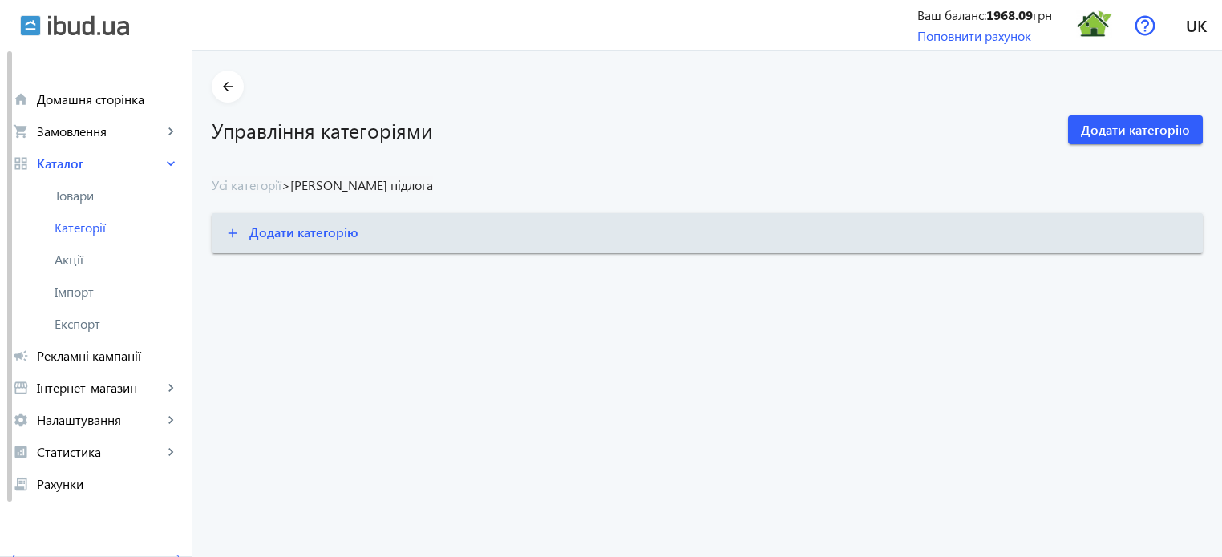
drag, startPoint x: 419, startPoint y: 430, endPoint x: 443, endPoint y: 443, distance: 26.6
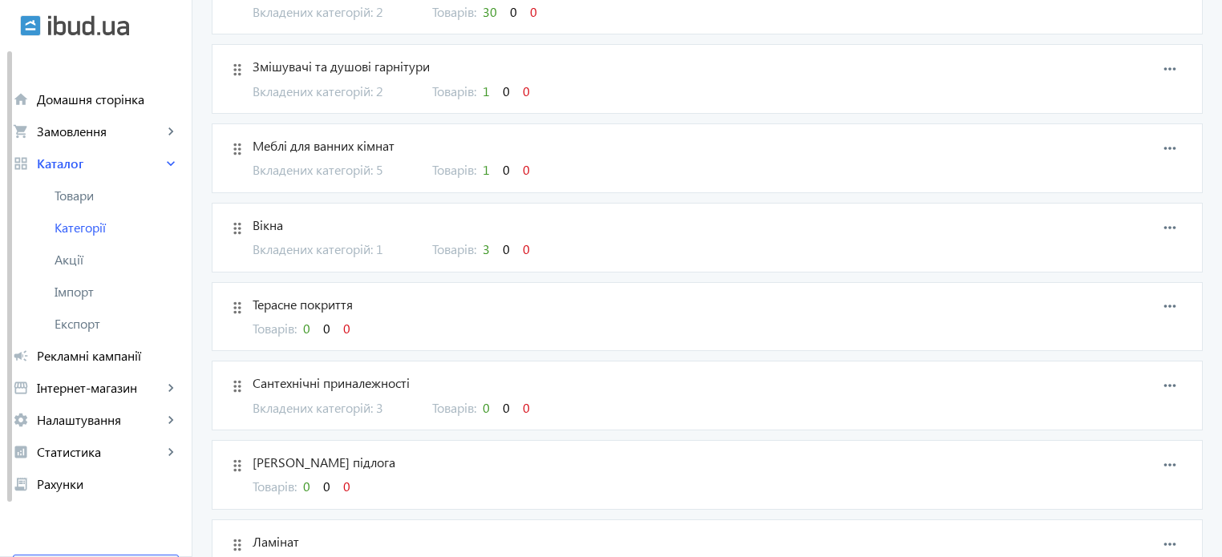
scroll to position [1013, 0]
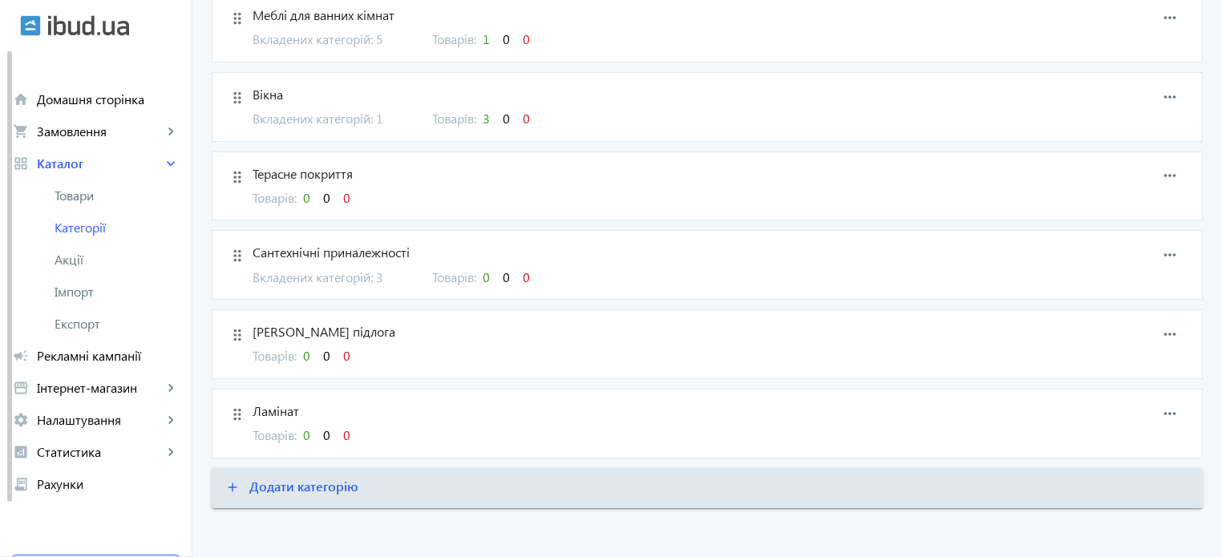
click at [226, 407] on mat-icon "drag_indicator" at bounding box center [237, 415] width 24 height 24
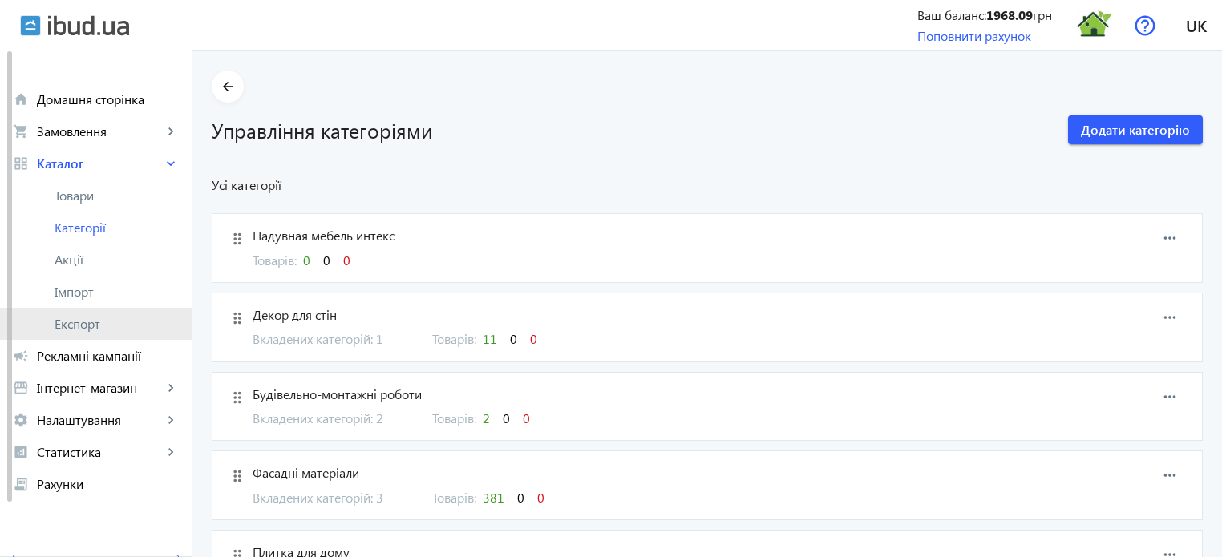
click at [91, 317] on span "Експорт" at bounding box center [117, 324] width 124 height 16
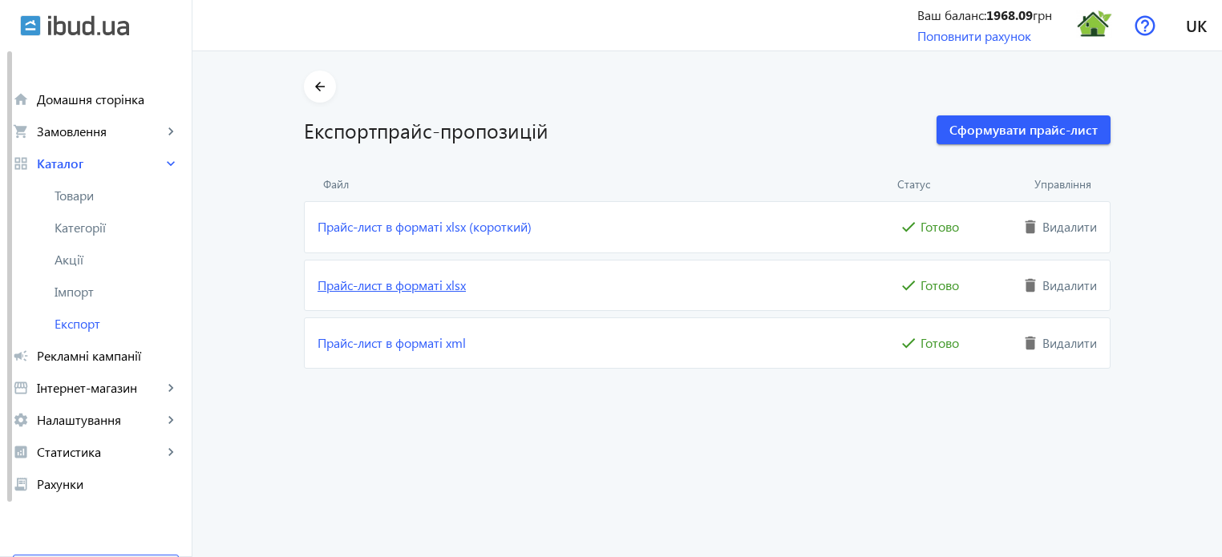
click at [436, 292] on link "Прайс-лист в форматі xlsx" at bounding box center [607, 286] width 579 height 18
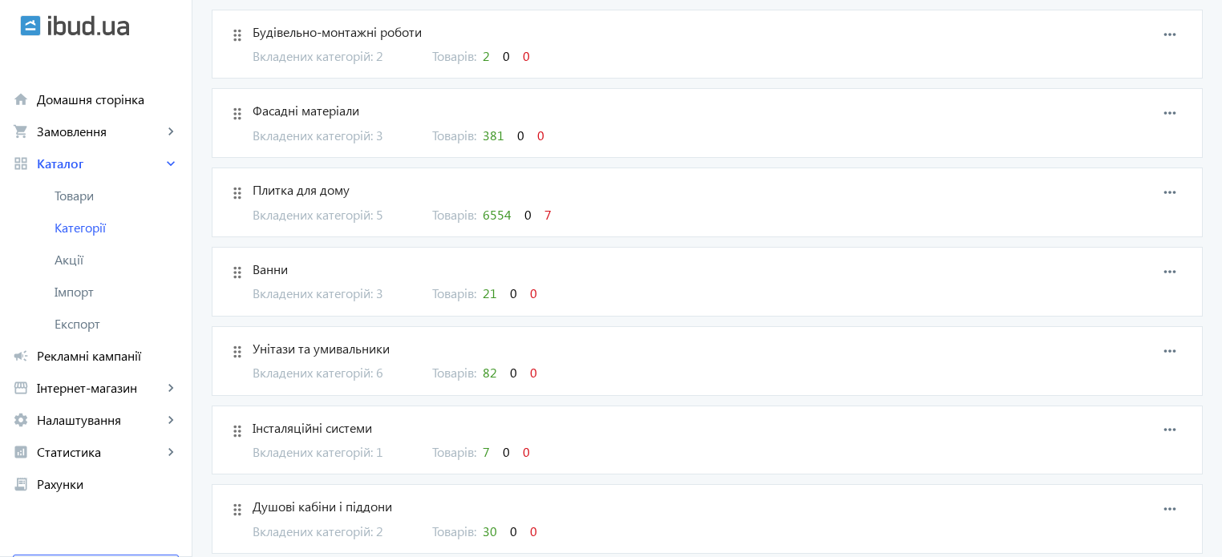
scroll to position [401, 0]
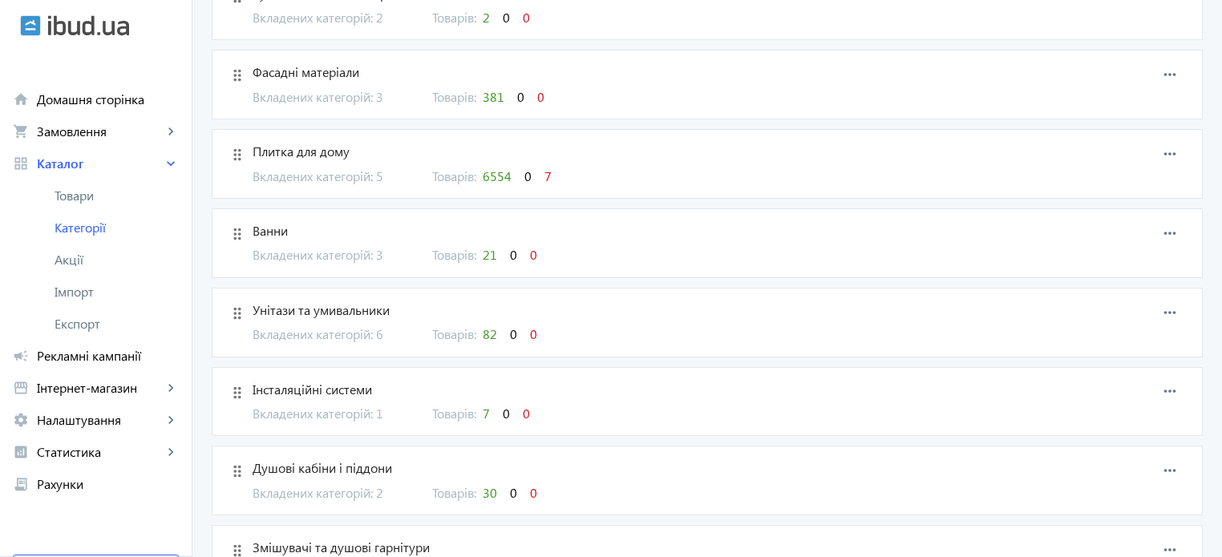
click at [314, 71] on span "Фасадні матеріали" at bounding box center [637, 72] width 768 height 18
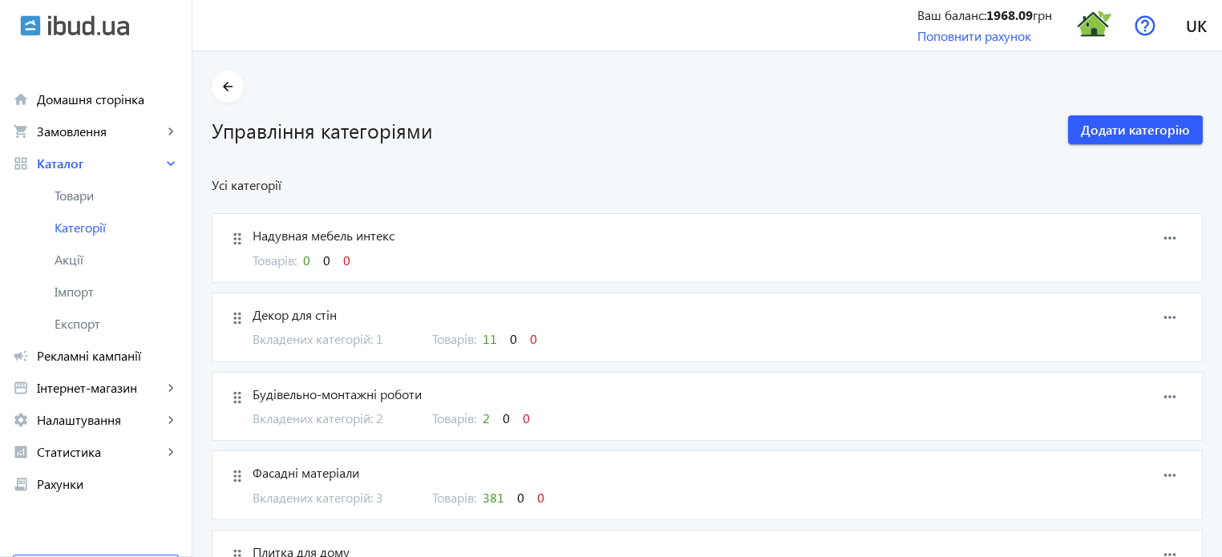
scroll to position [241, 0]
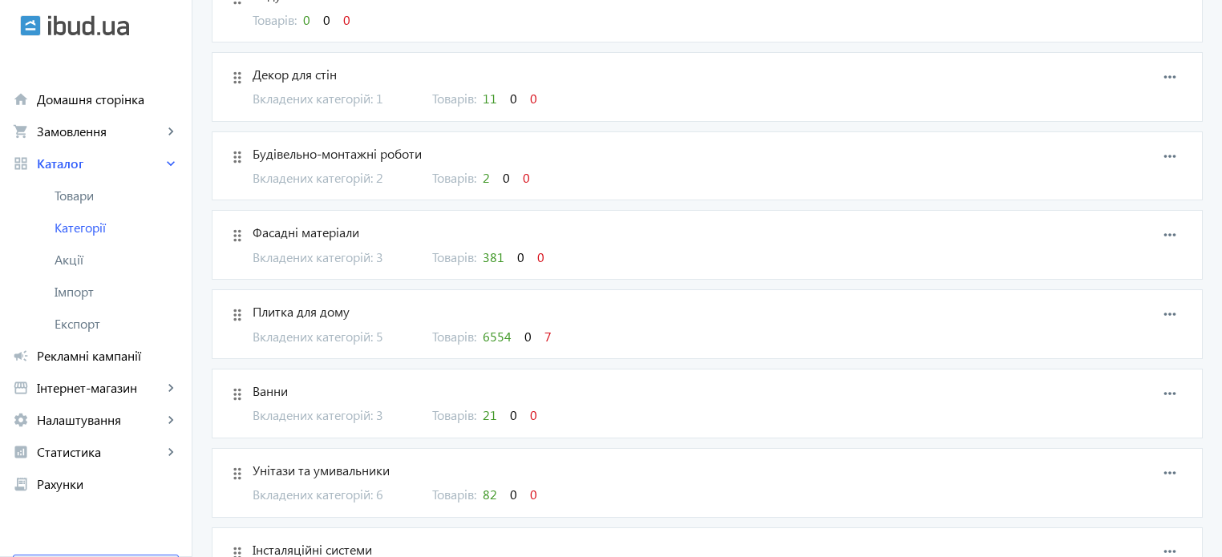
click at [316, 316] on span "Плитка для дому" at bounding box center [637, 312] width 768 height 18
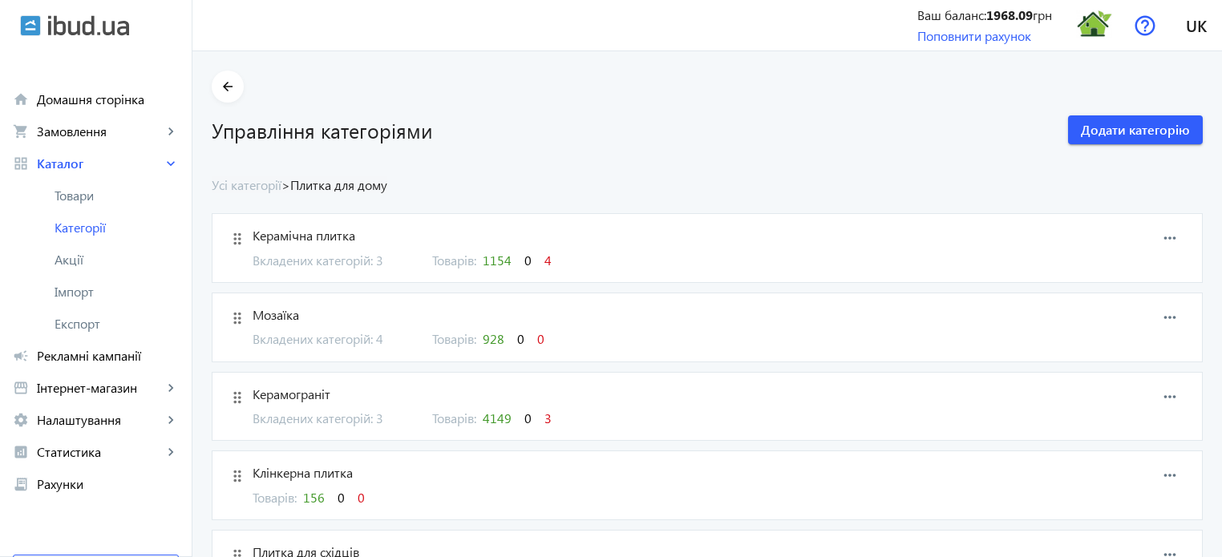
scroll to position [144, 0]
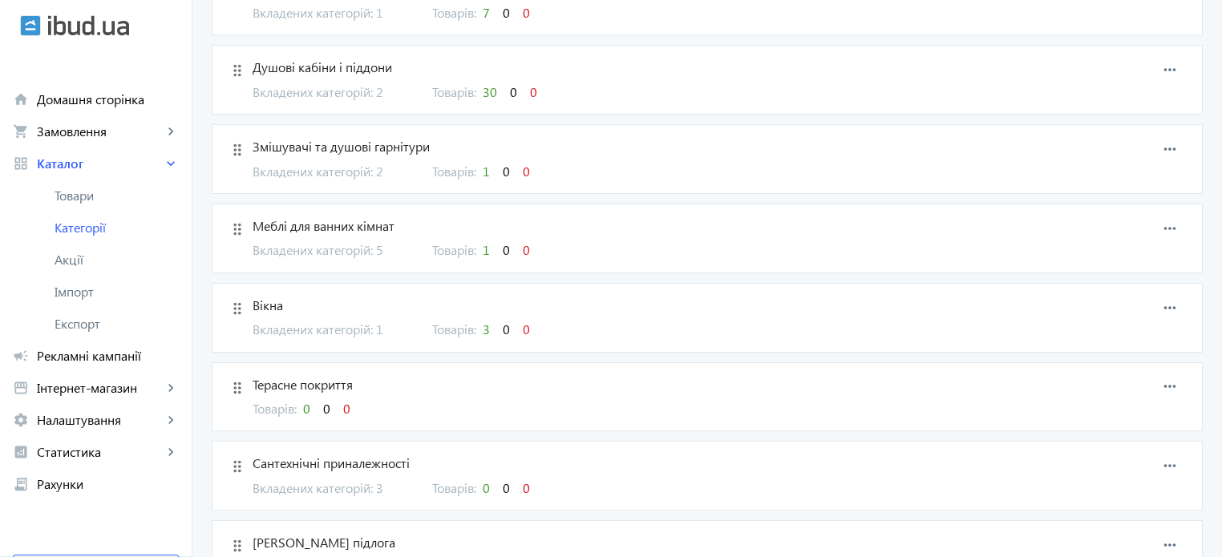
scroll to position [934, 0]
